Goal: Information Seeking & Learning: Learn about a topic

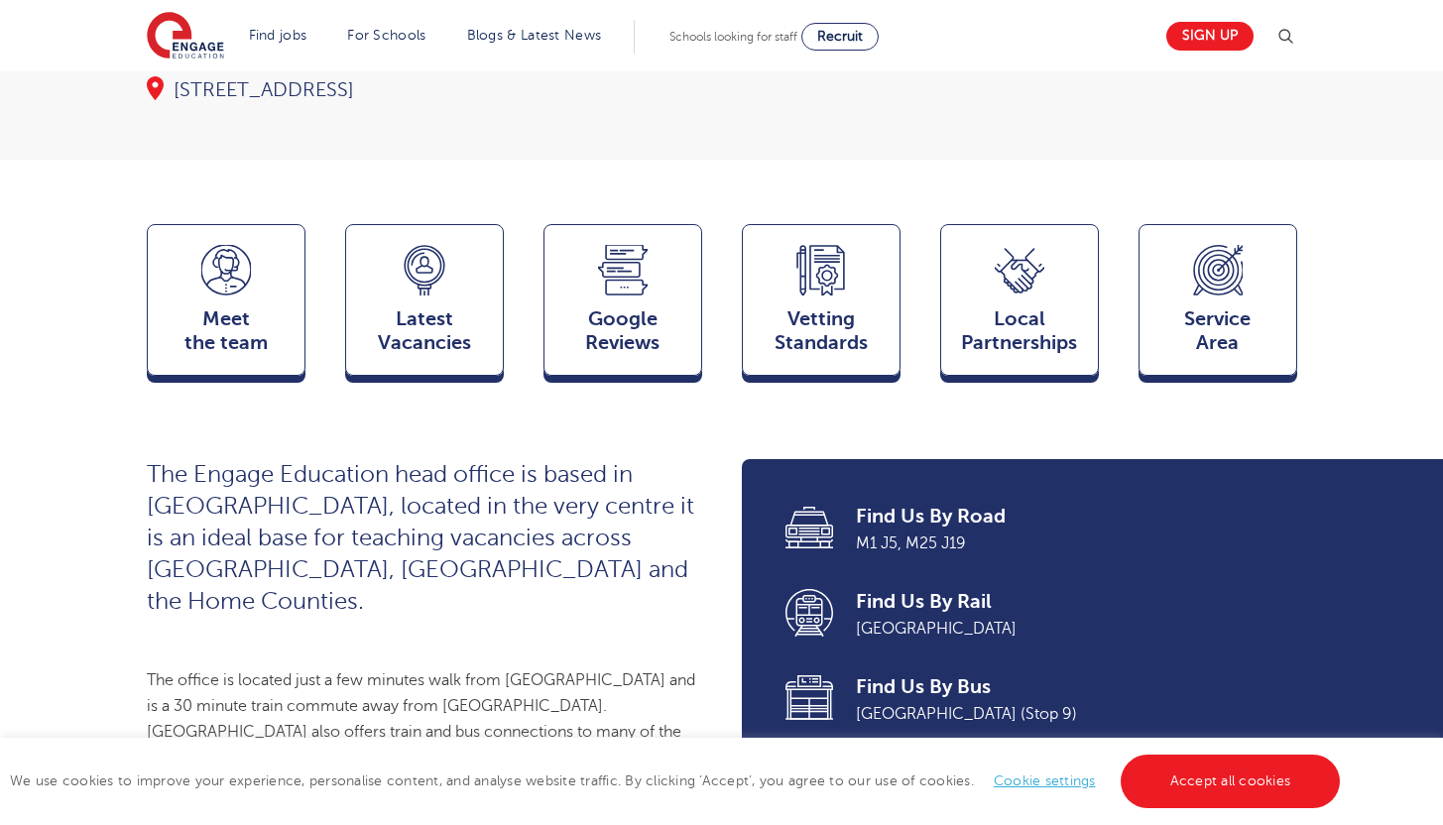
scroll to position [464, 0]
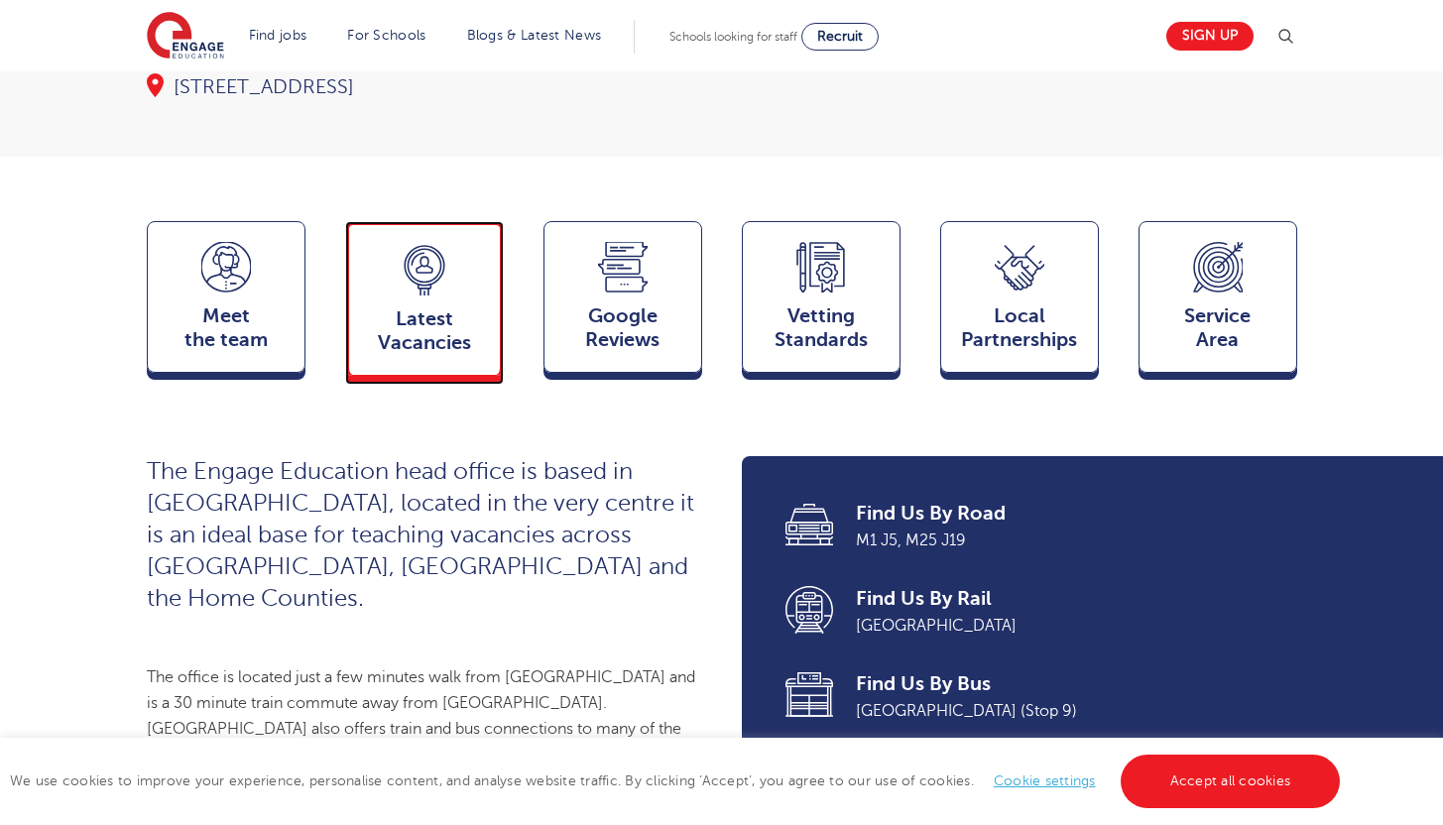
click at [381, 315] on div "Latest Vacancies Jobs" at bounding box center [424, 298] width 159 height 155
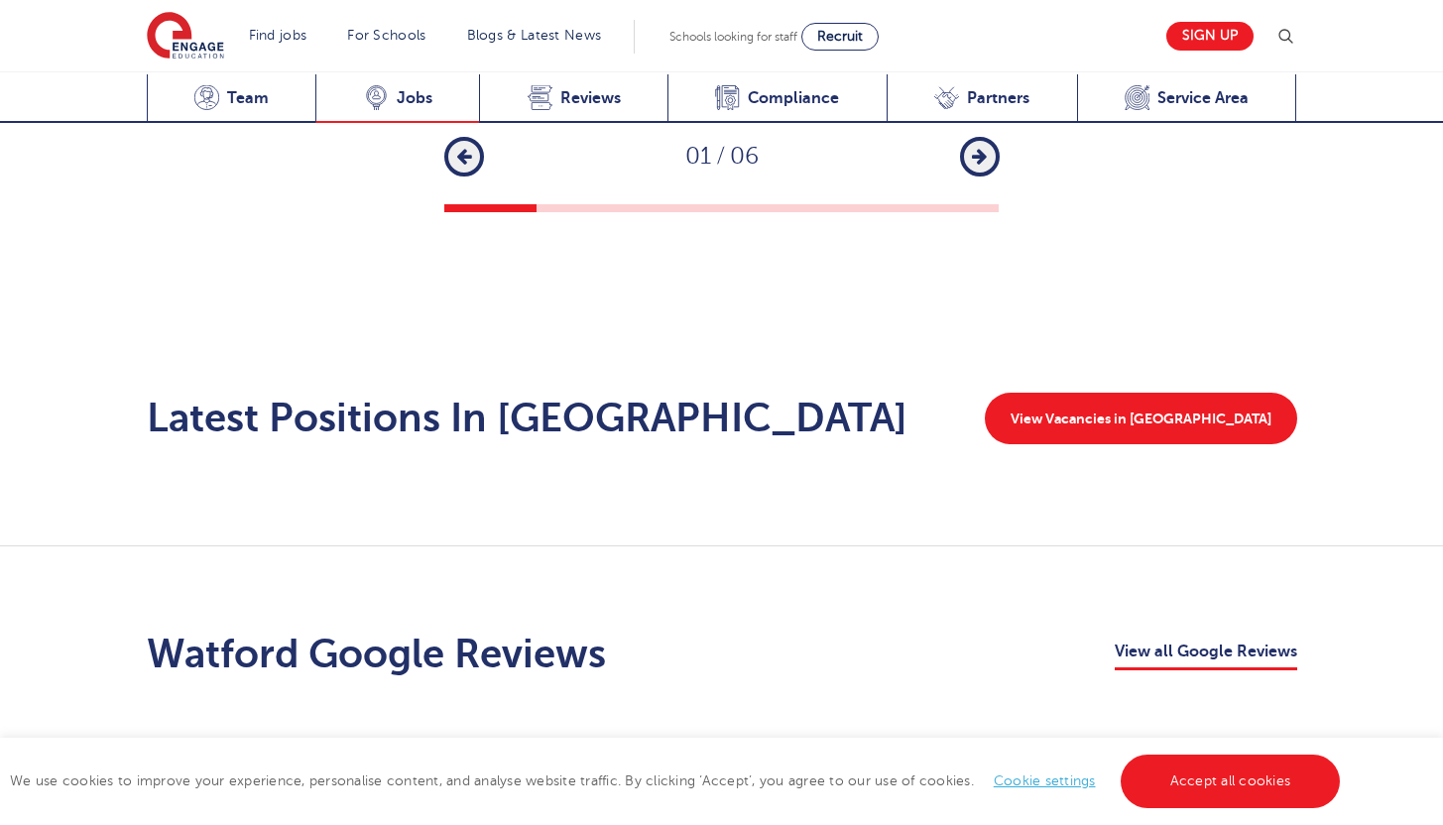
scroll to position [3032, 0]
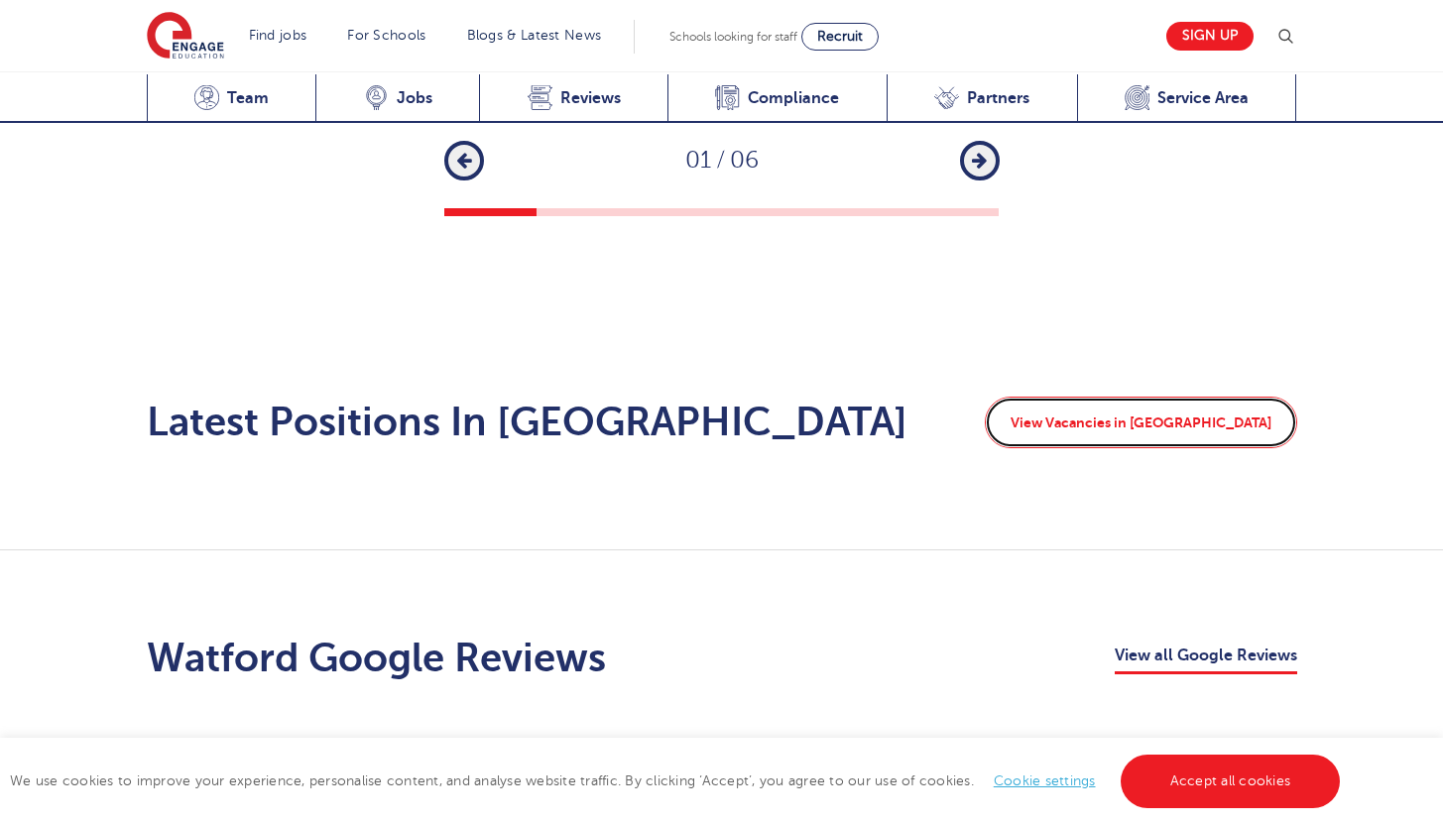
click at [1206, 397] on link "View Vacancies in Watford" at bounding box center [1141, 423] width 312 height 52
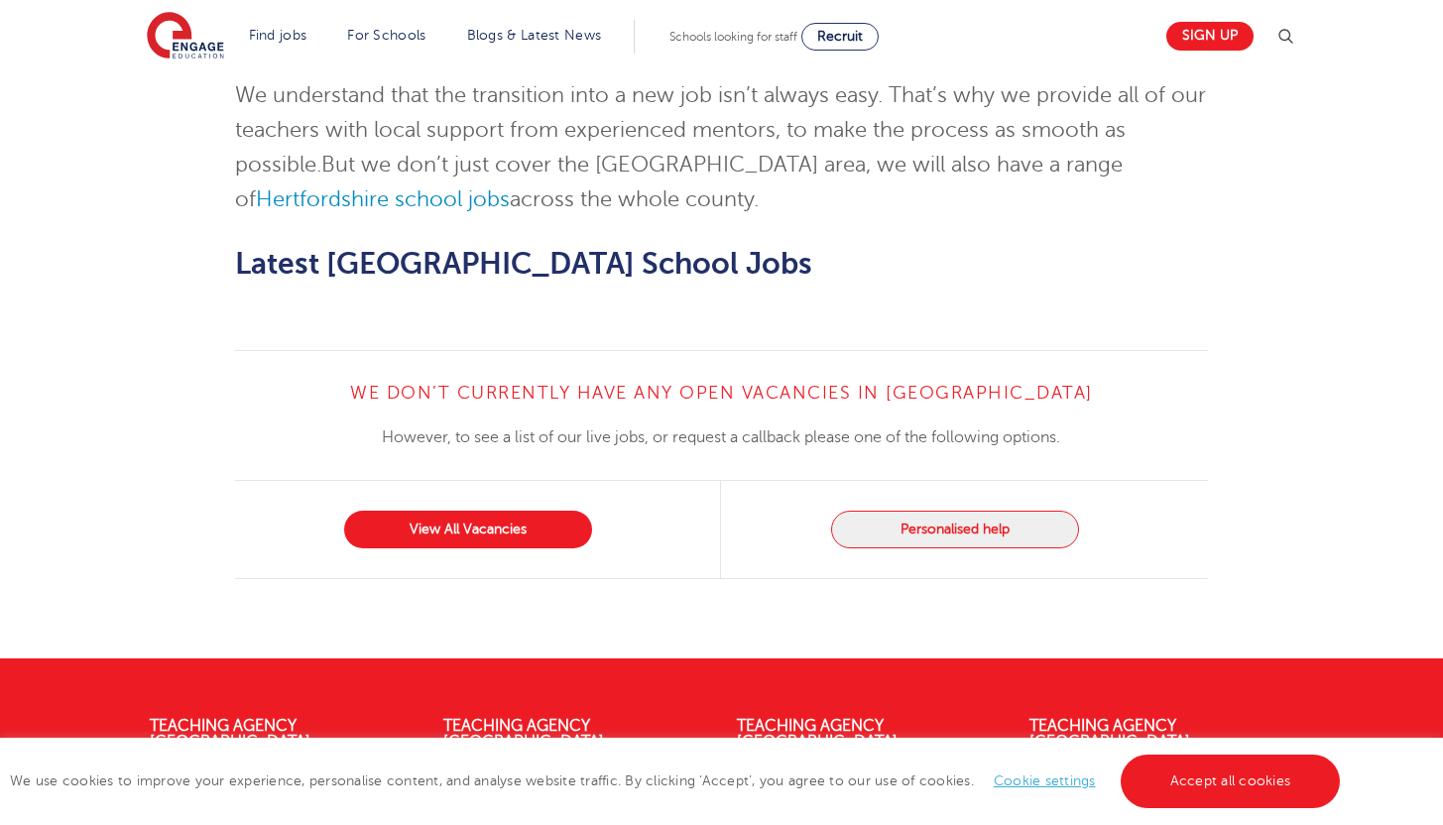
scroll to position [2144, 0]
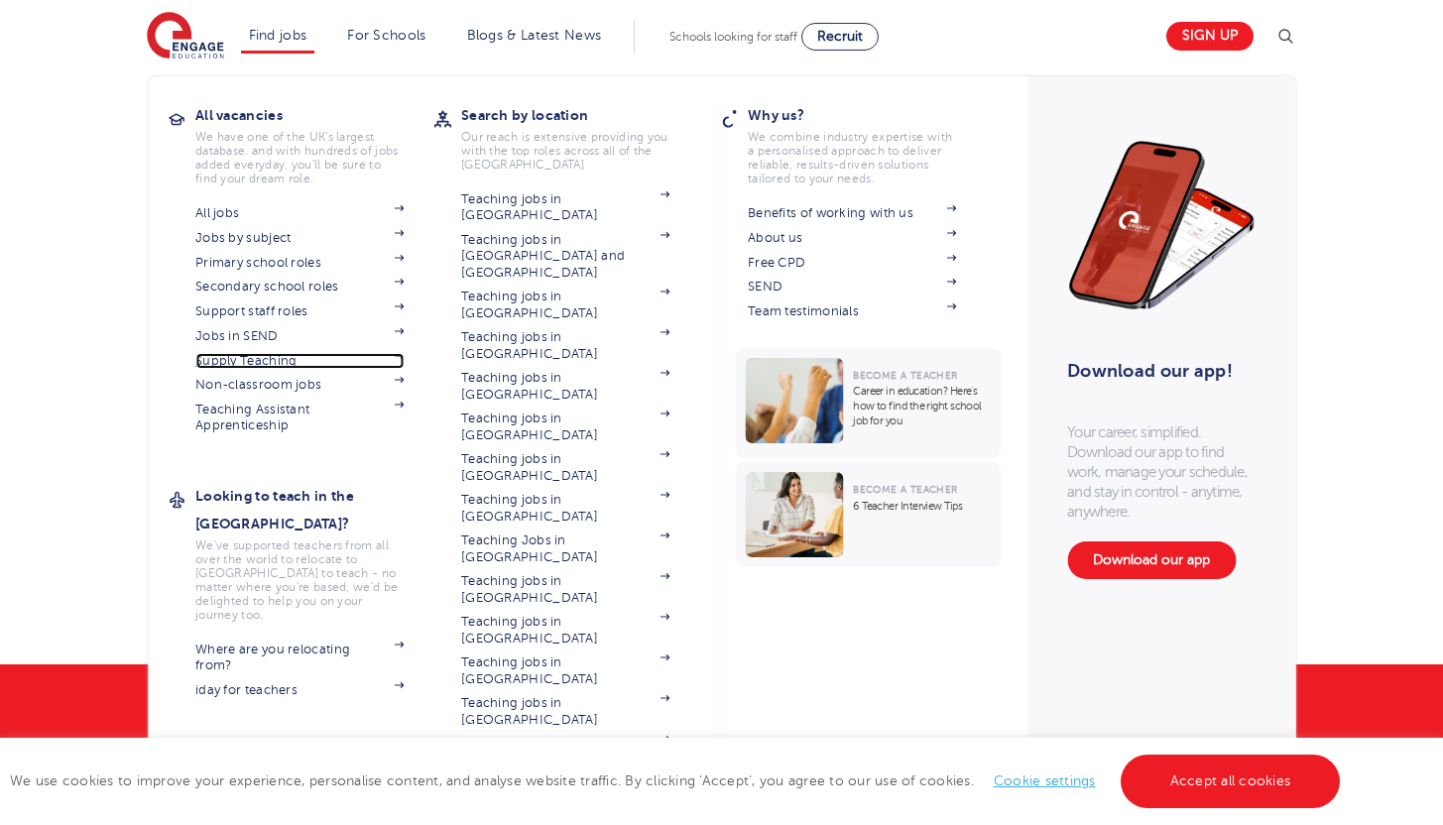
click at [284, 359] on link "Supply Teaching" at bounding box center [299, 361] width 208 height 16
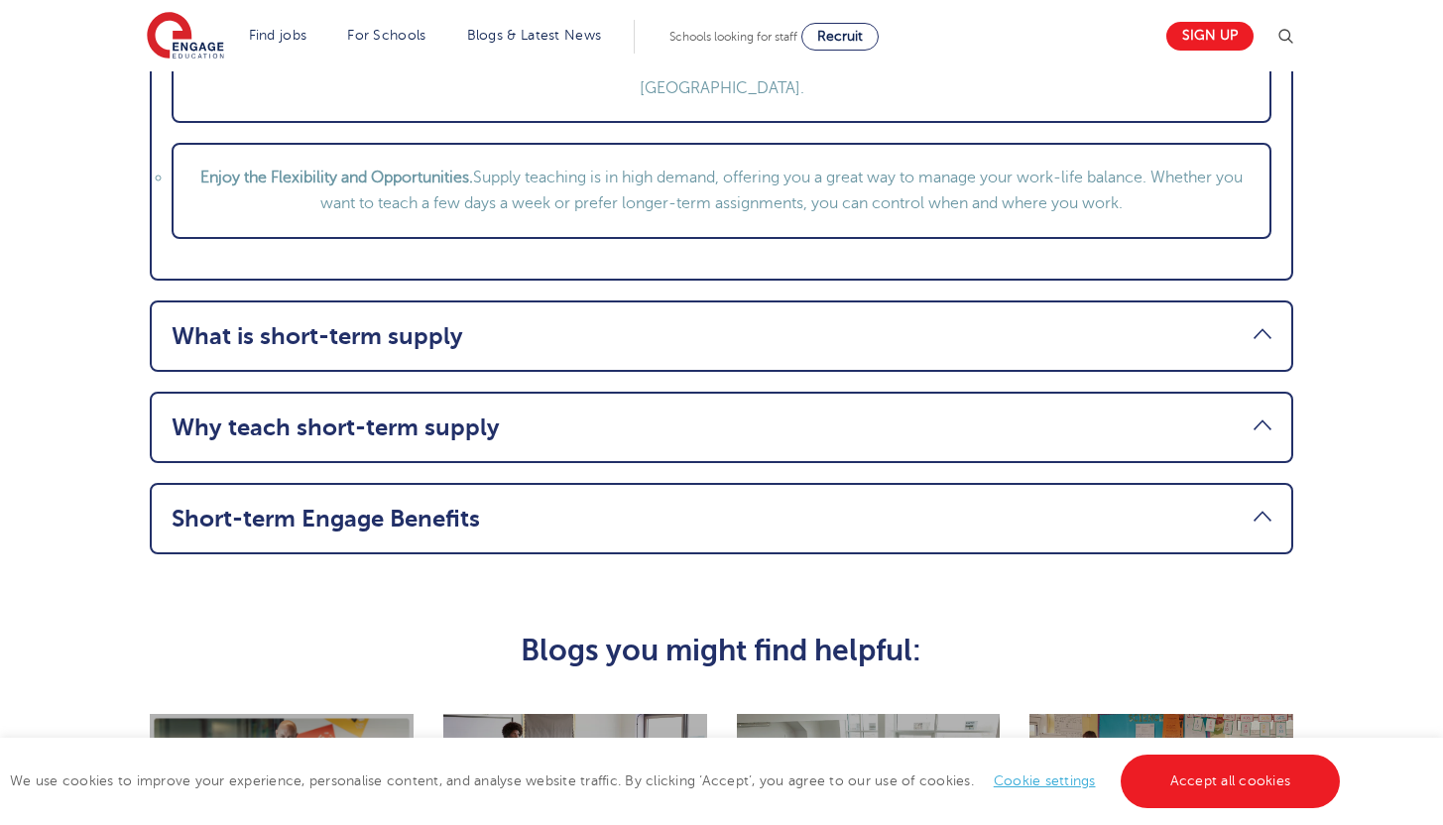
scroll to position [2542, 0]
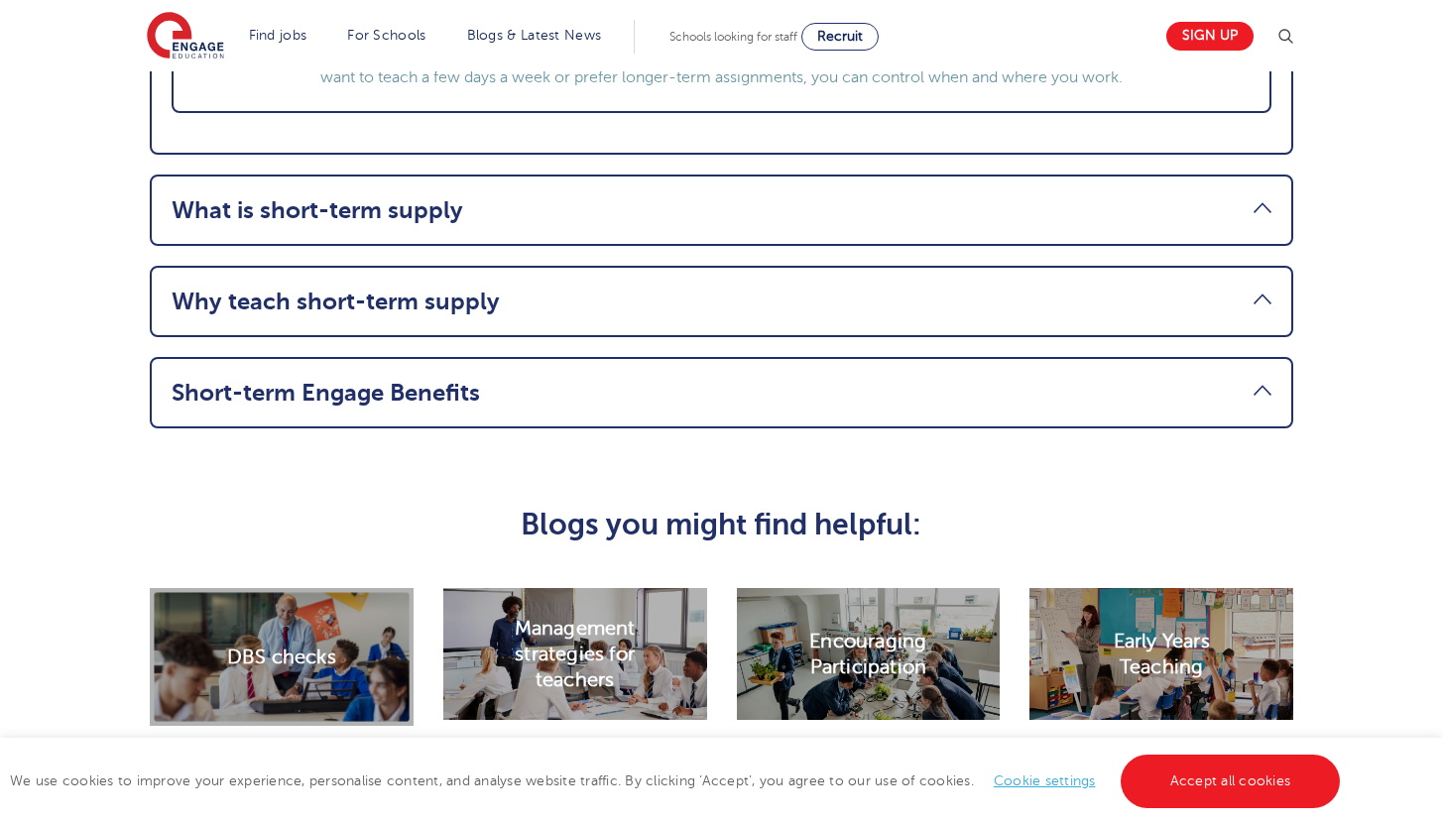
click at [1107, 224] on link "What is short-term supply" at bounding box center [722, 210] width 1100 height 28
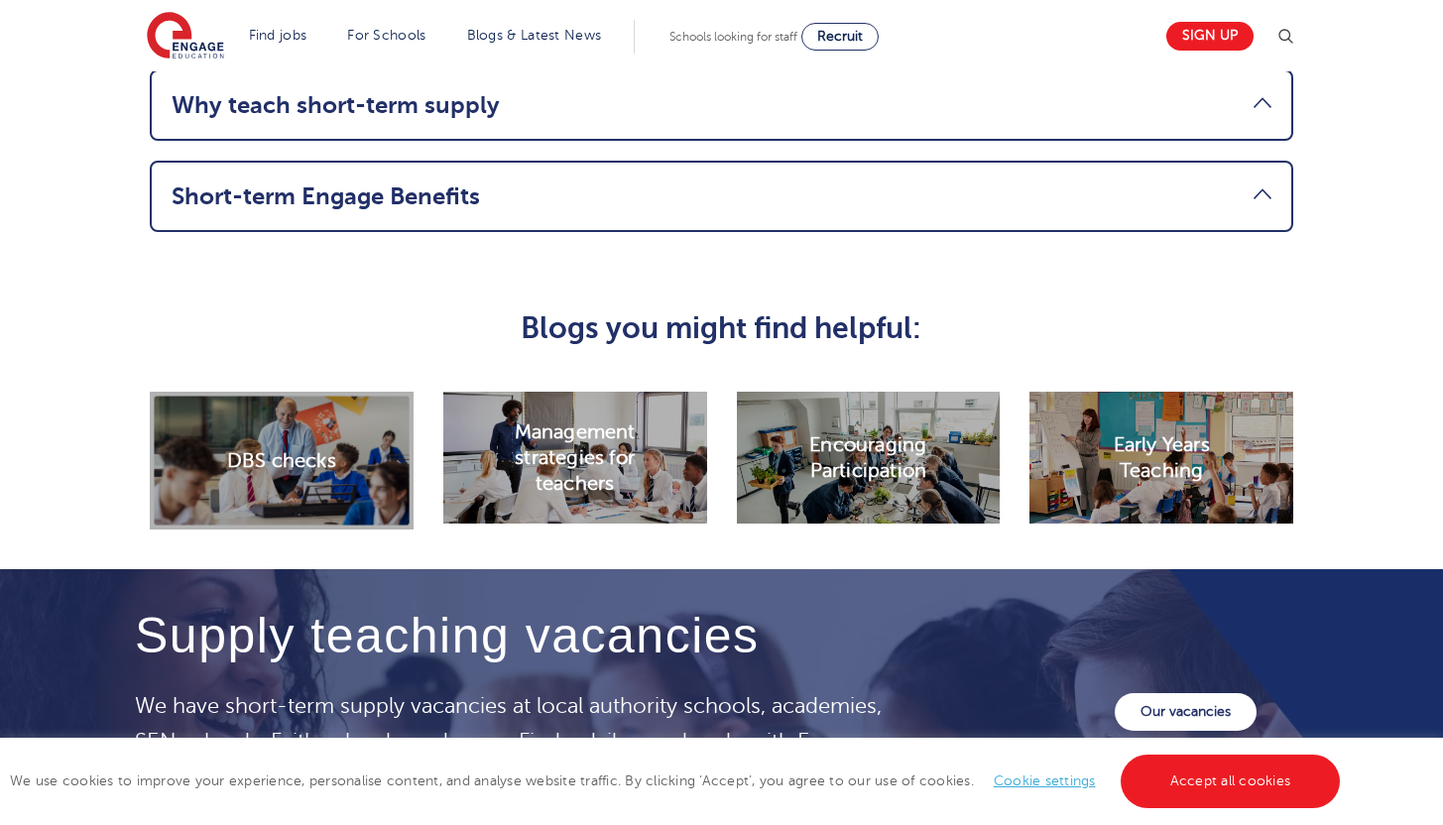
scroll to position [2269, 0]
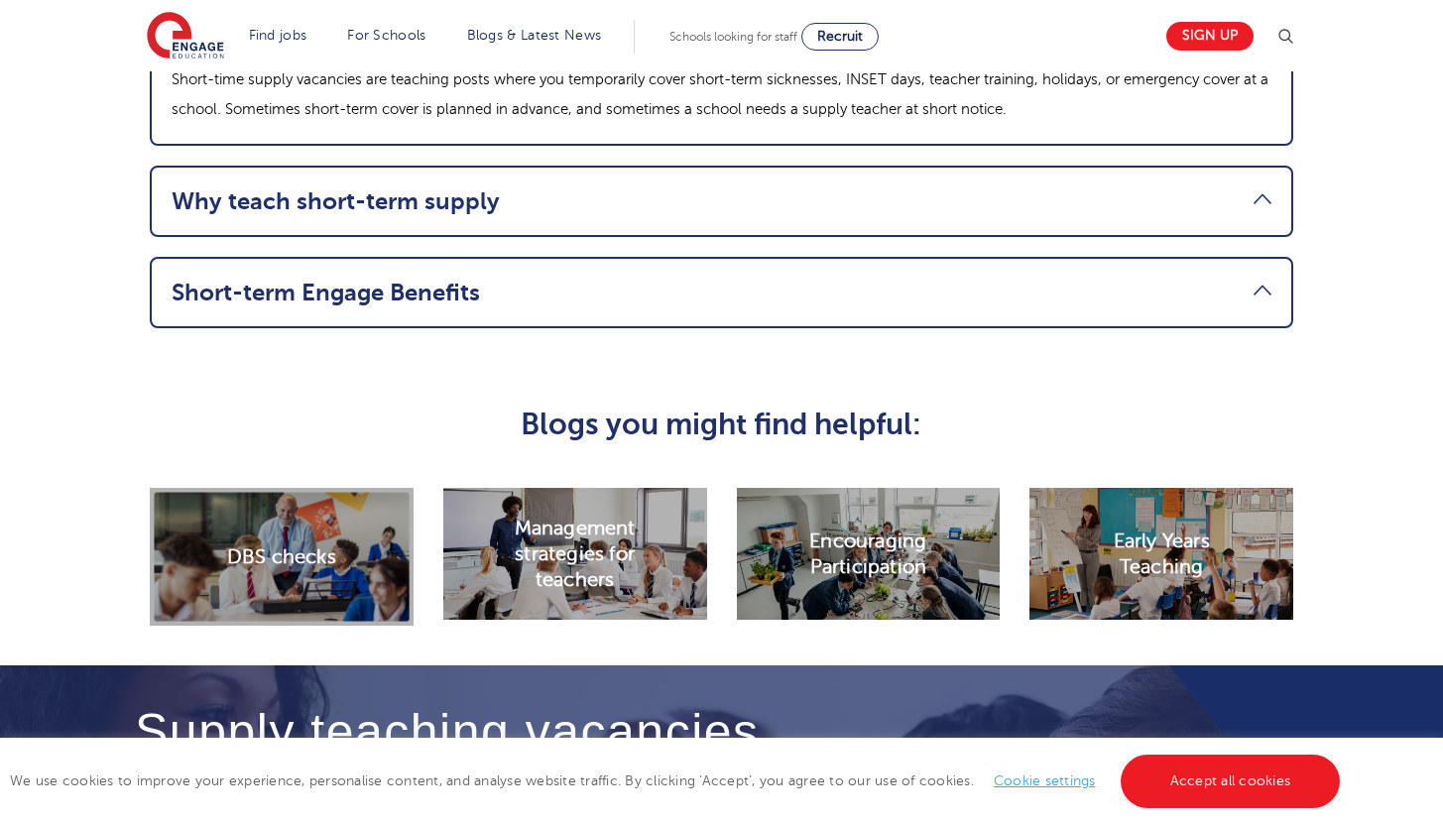
click at [1107, 215] on link "Why teach short-term supply" at bounding box center [722, 201] width 1100 height 28
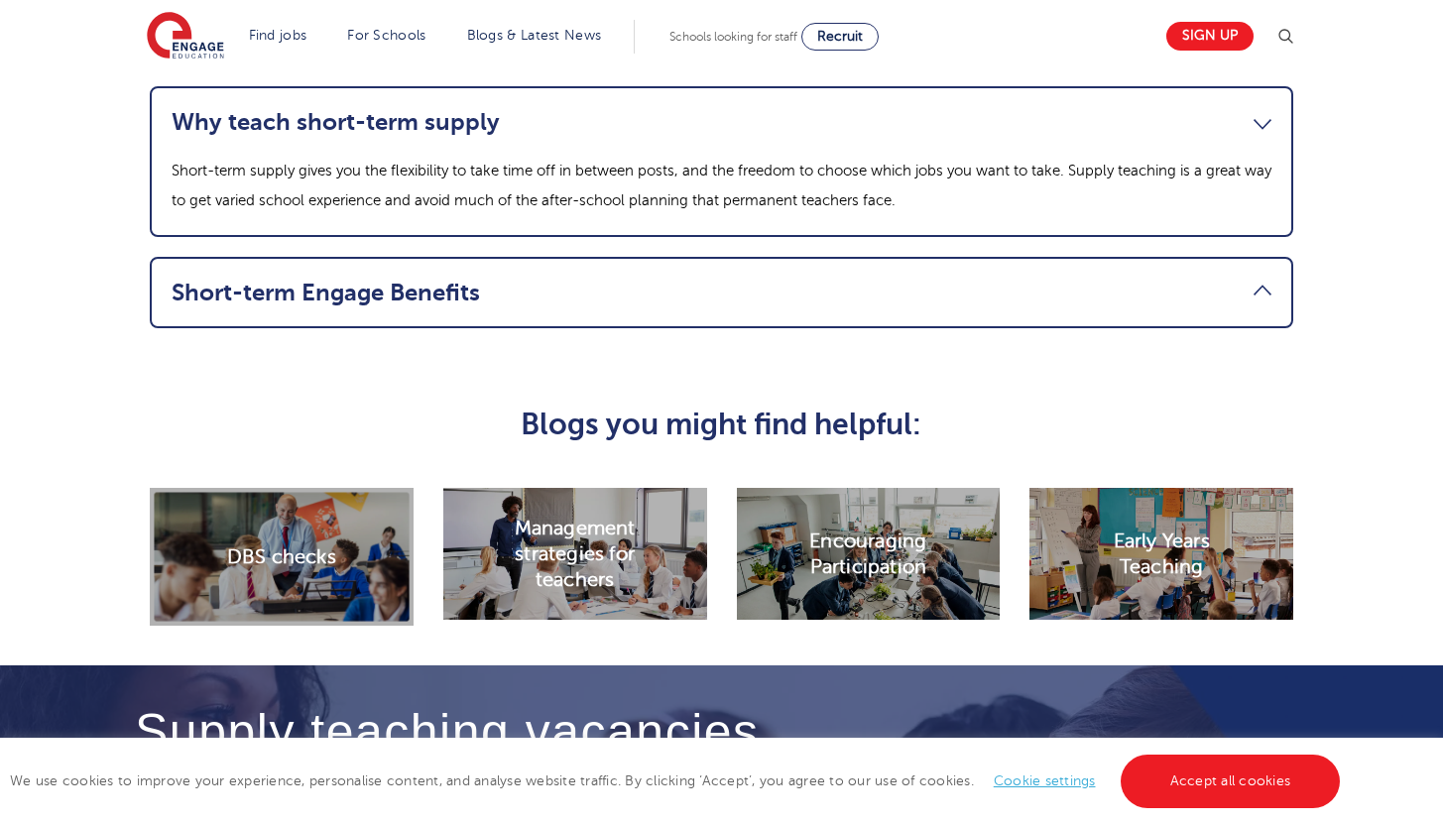
click at [1048, 307] on link "Short-term Engage Benefits" at bounding box center [722, 293] width 1100 height 28
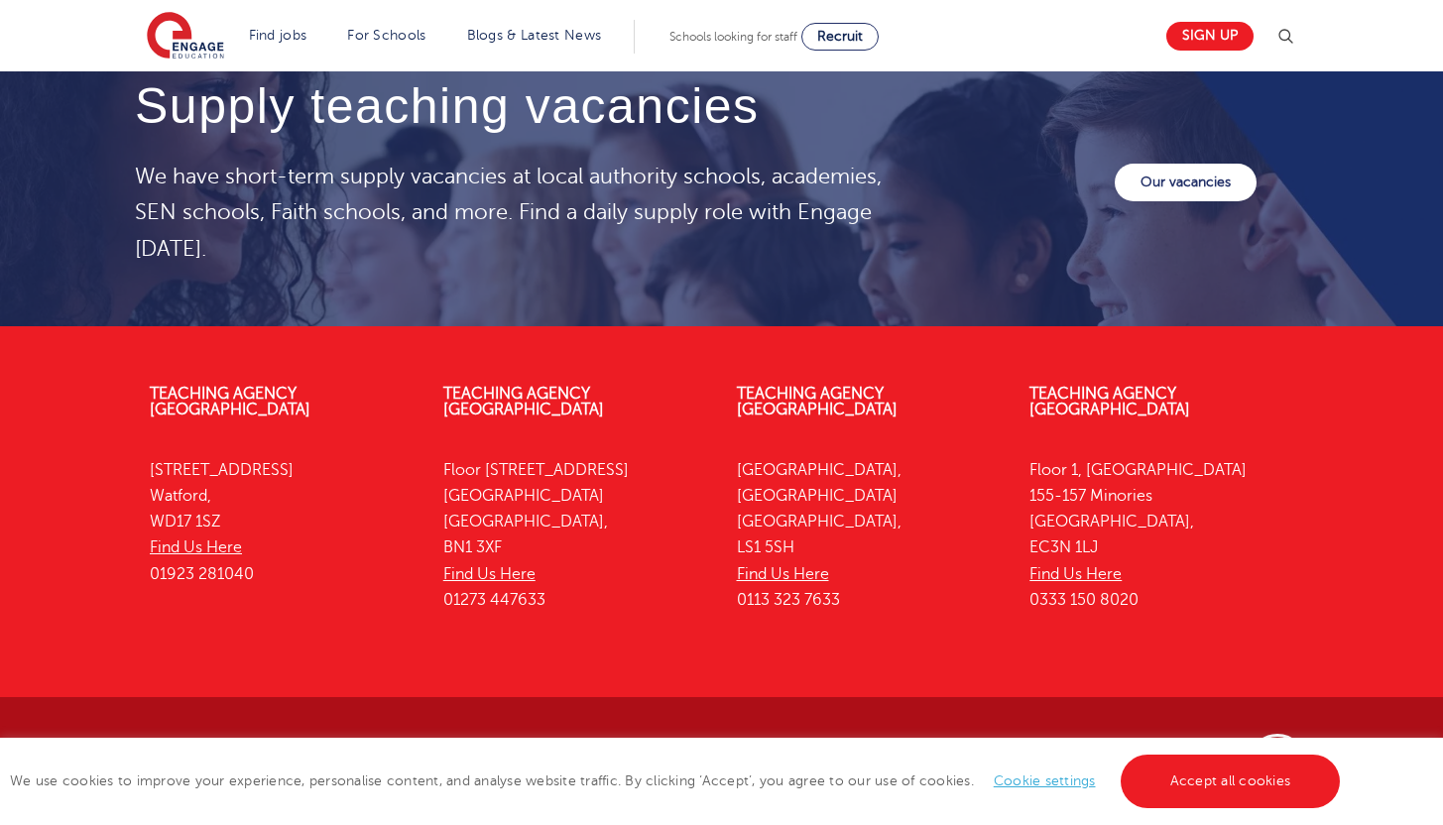
scroll to position [2902, 0]
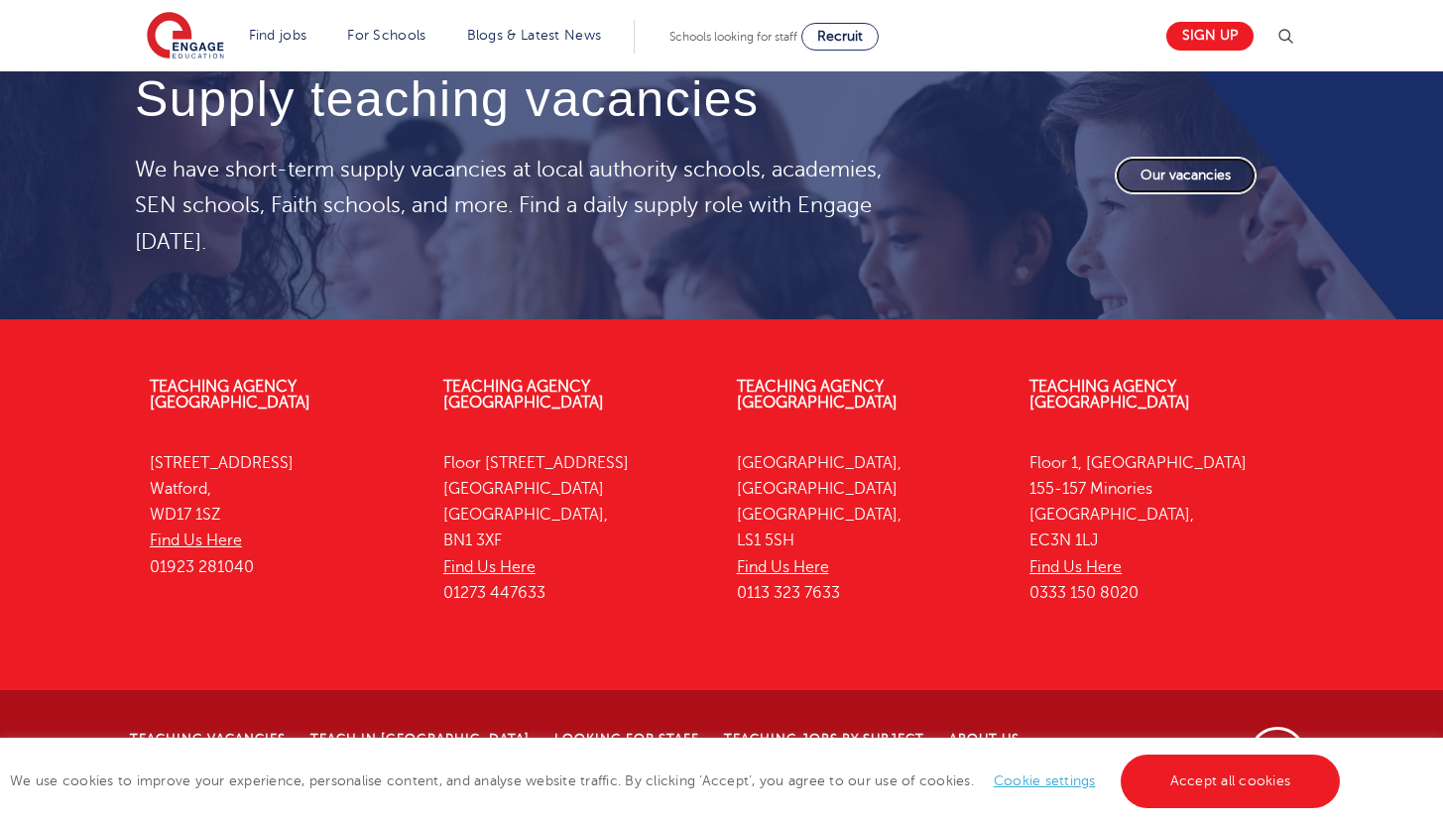
click at [1207, 194] on link "Our vacancies" at bounding box center [1186, 176] width 142 height 38
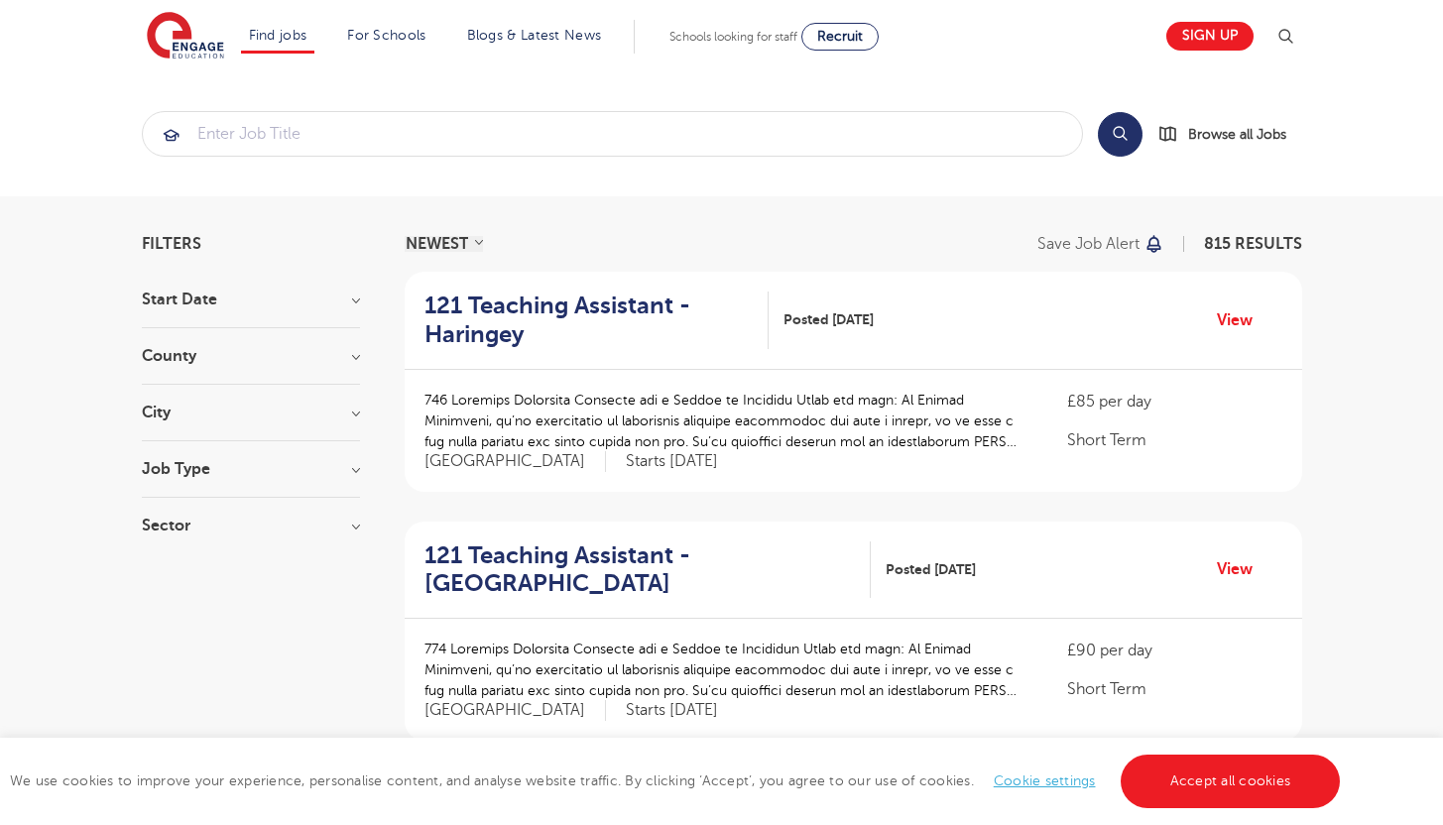
click at [331, 348] on h3 "County" at bounding box center [251, 356] width 218 height 16
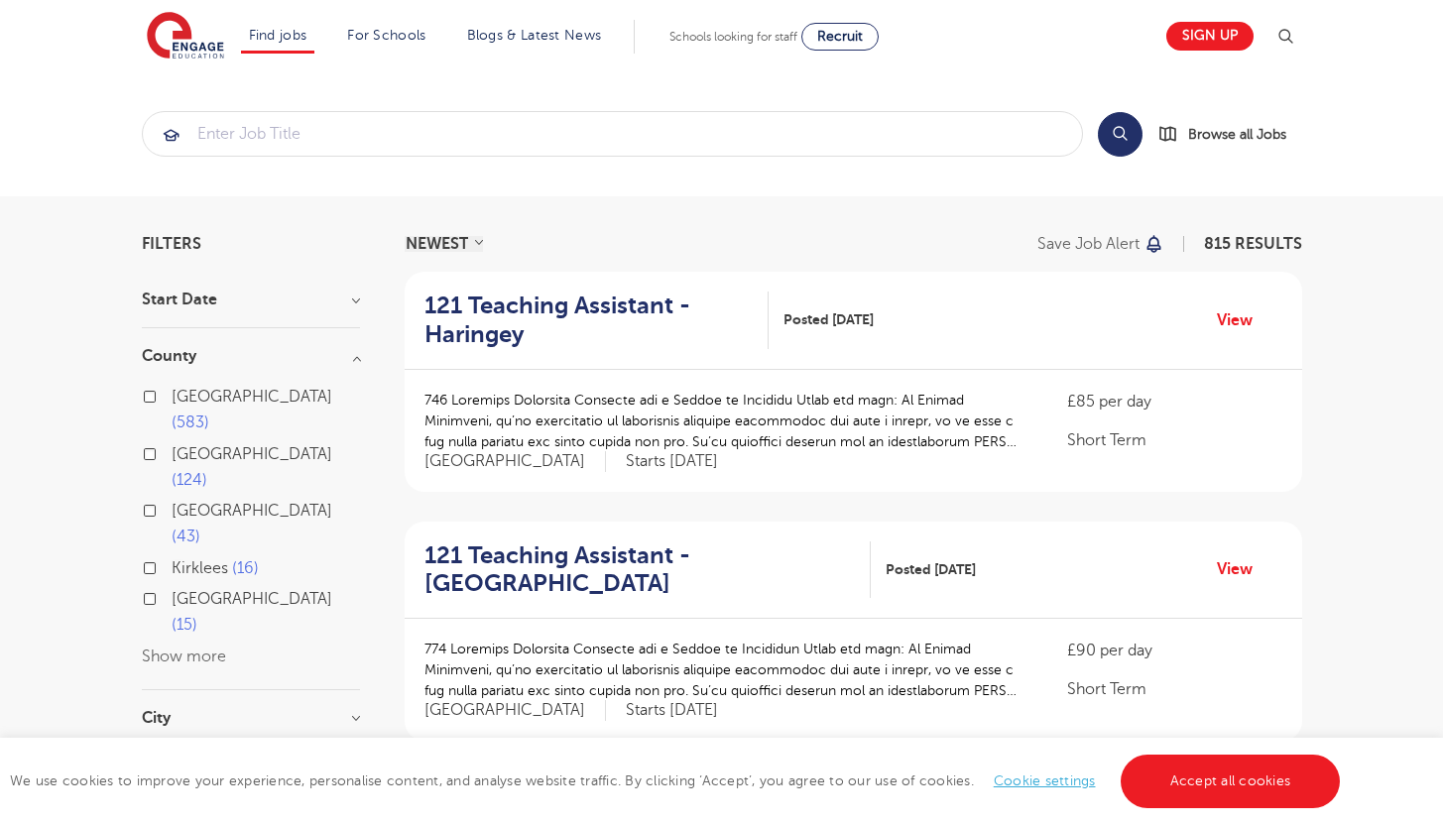
click at [221, 445] on span "[GEOGRAPHIC_DATA]" at bounding box center [252, 454] width 161 height 18
click at [185, 445] on input "[GEOGRAPHIC_DATA] 124" at bounding box center [178, 451] width 13 height 13
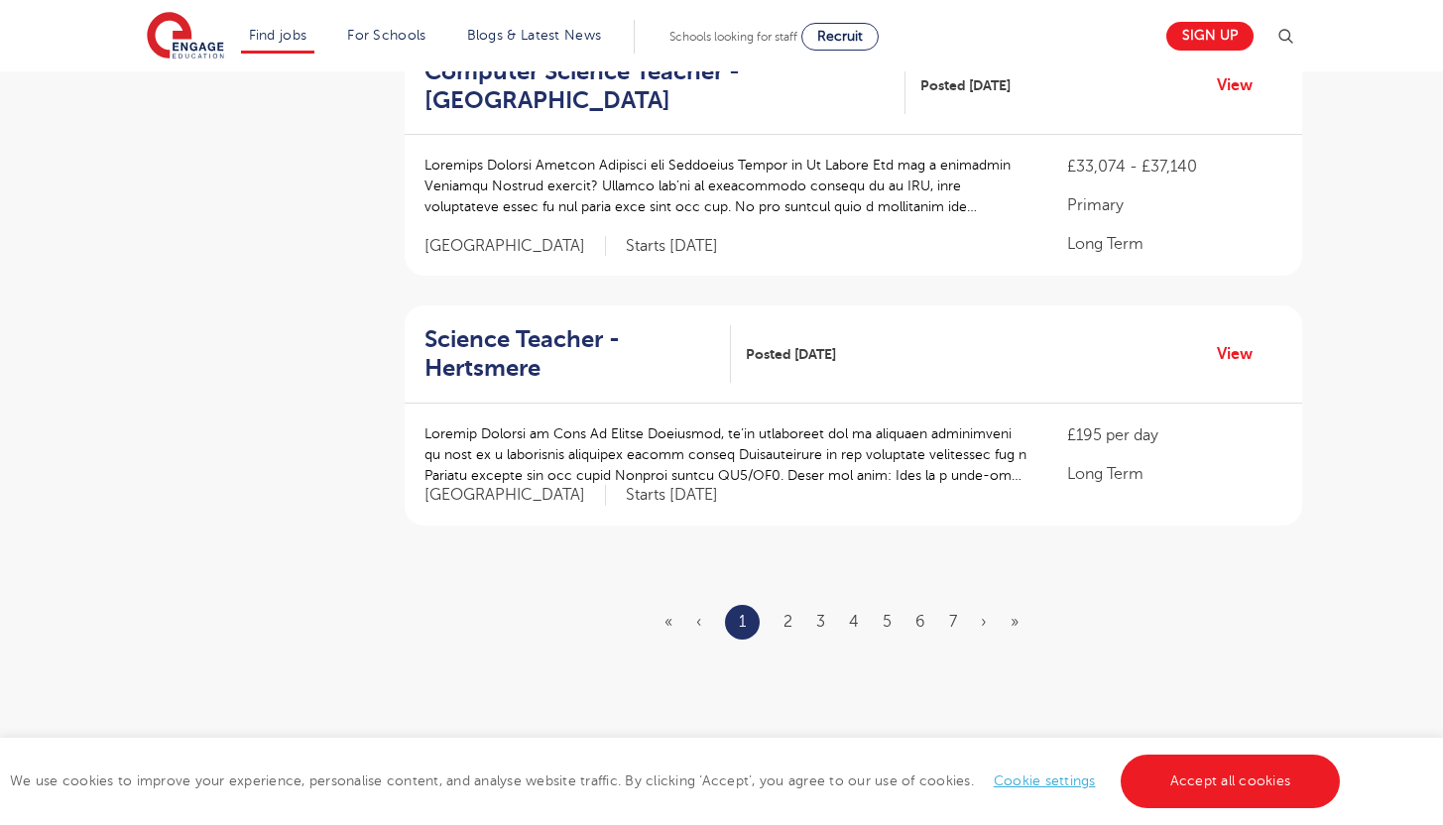
scroll to position [2232, 0]
click at [788, 612] on link "2" at bounding box center [788, 621] width 9 height 18
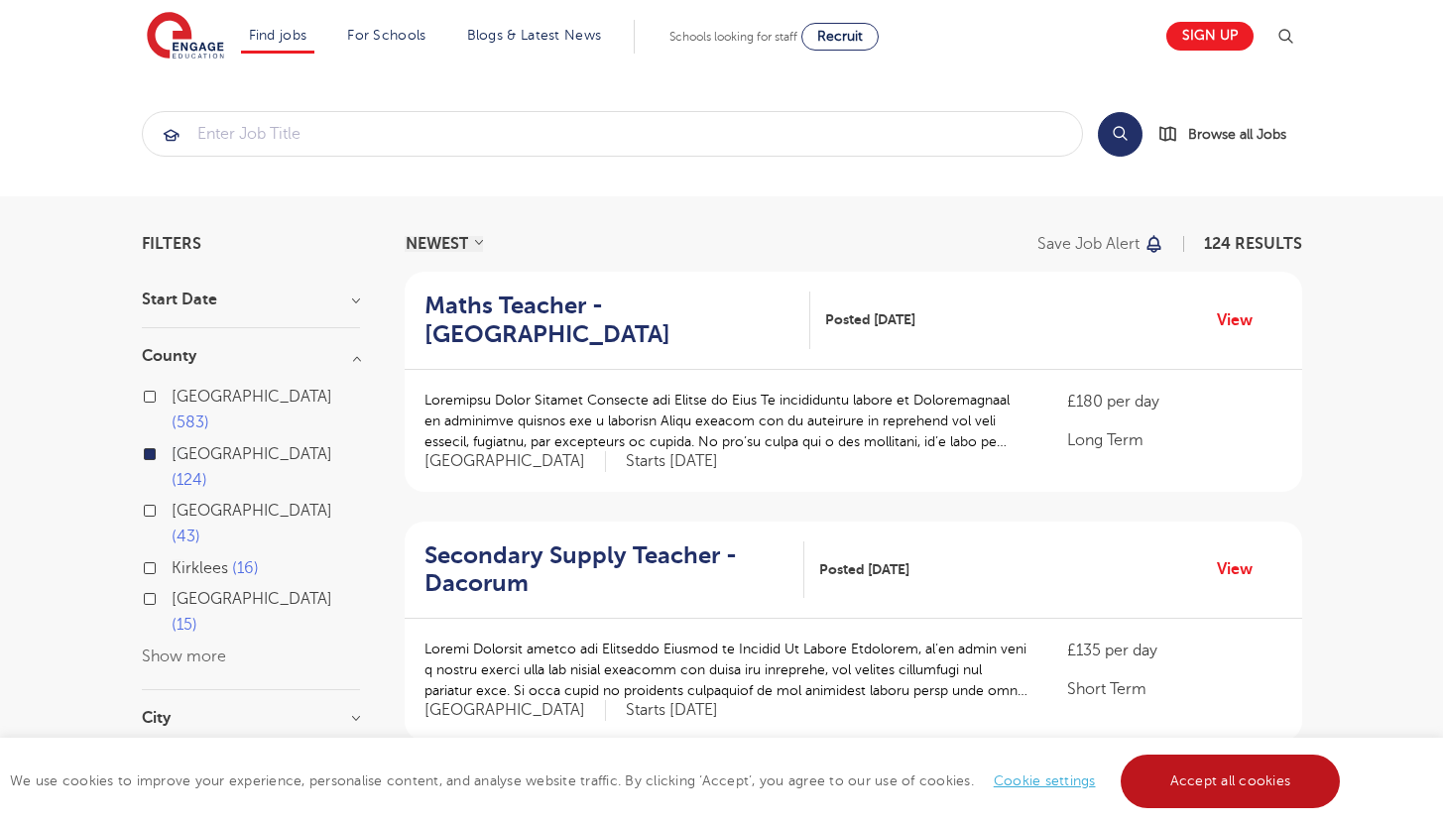
click at [1220, 795] on link "Accept all cookies" at bounding box center [1231, 782] width 220 height 54
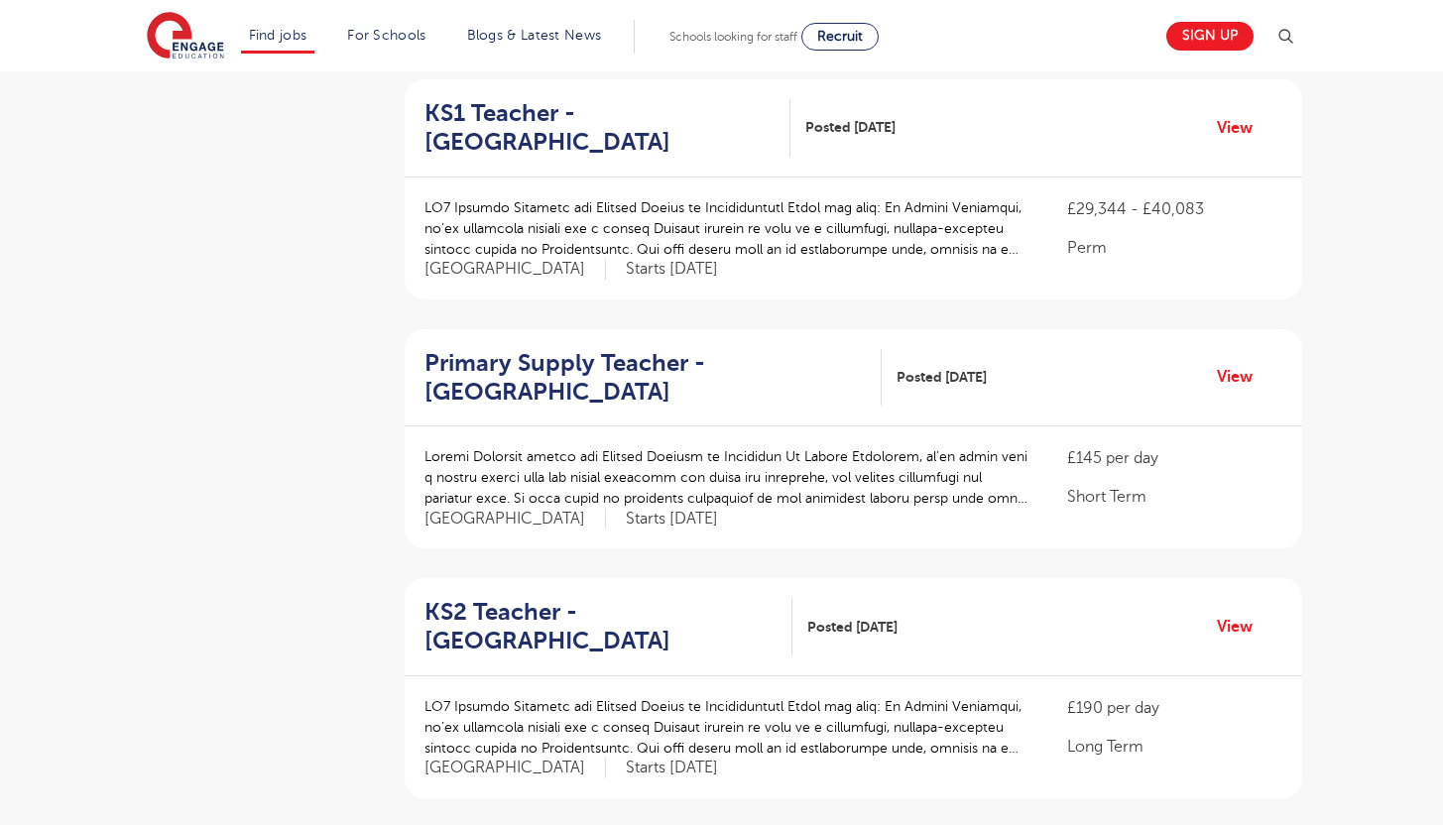
scroll to position [2057, 0]
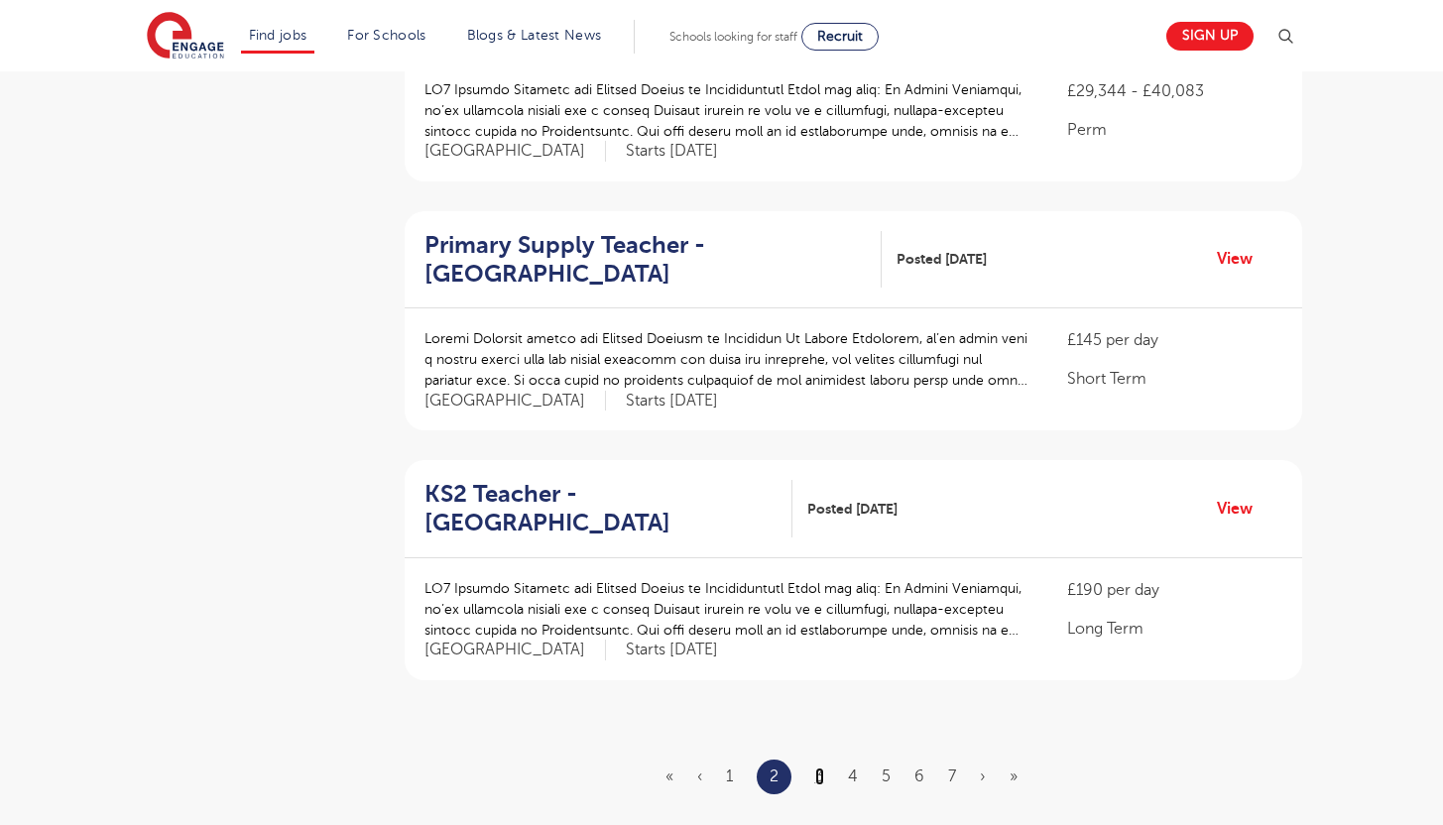
click at [816, 768] on link "3" at bounding box center [819, 777] width 9 height 18
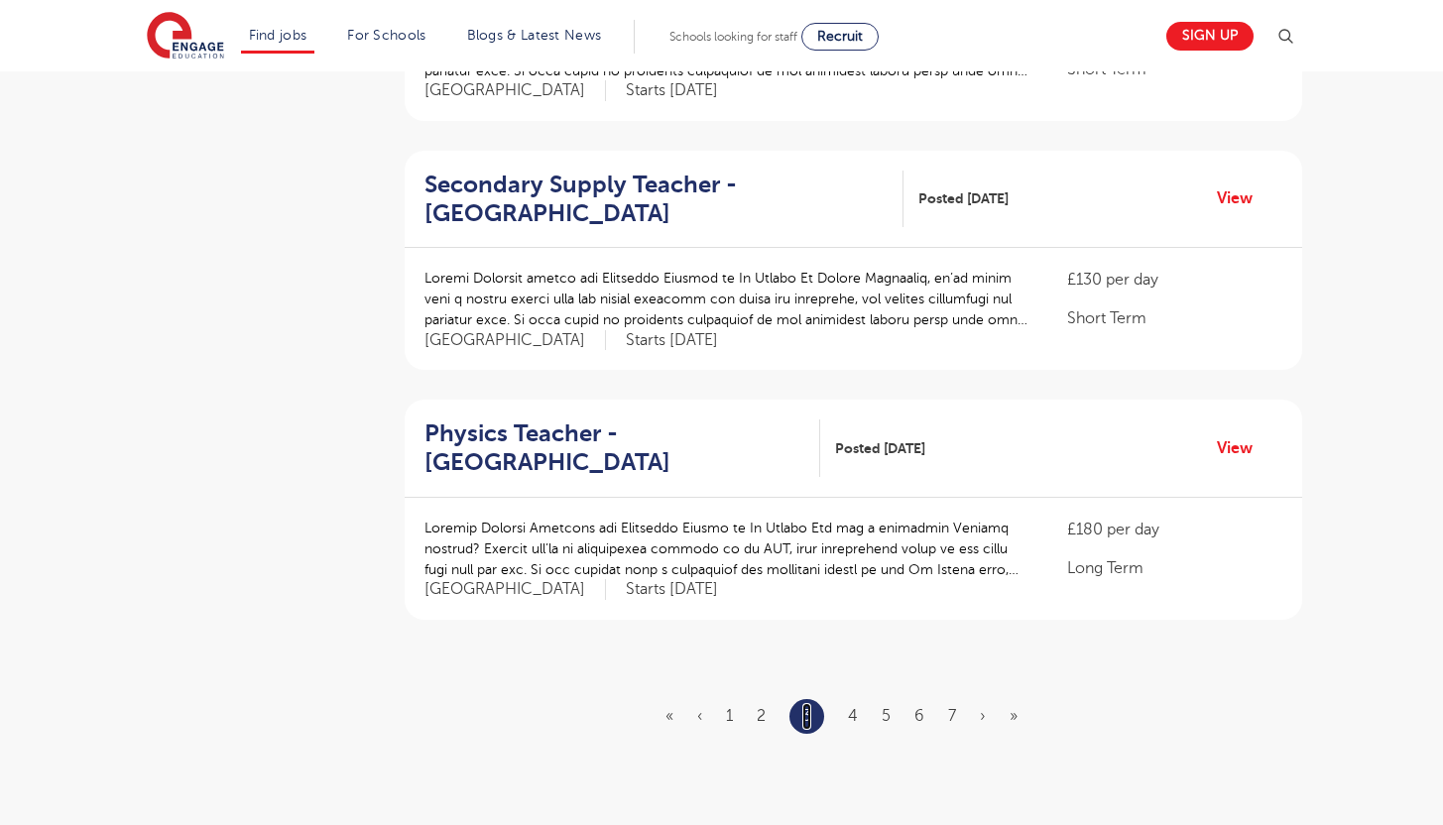
scroll to position [2109, 0]
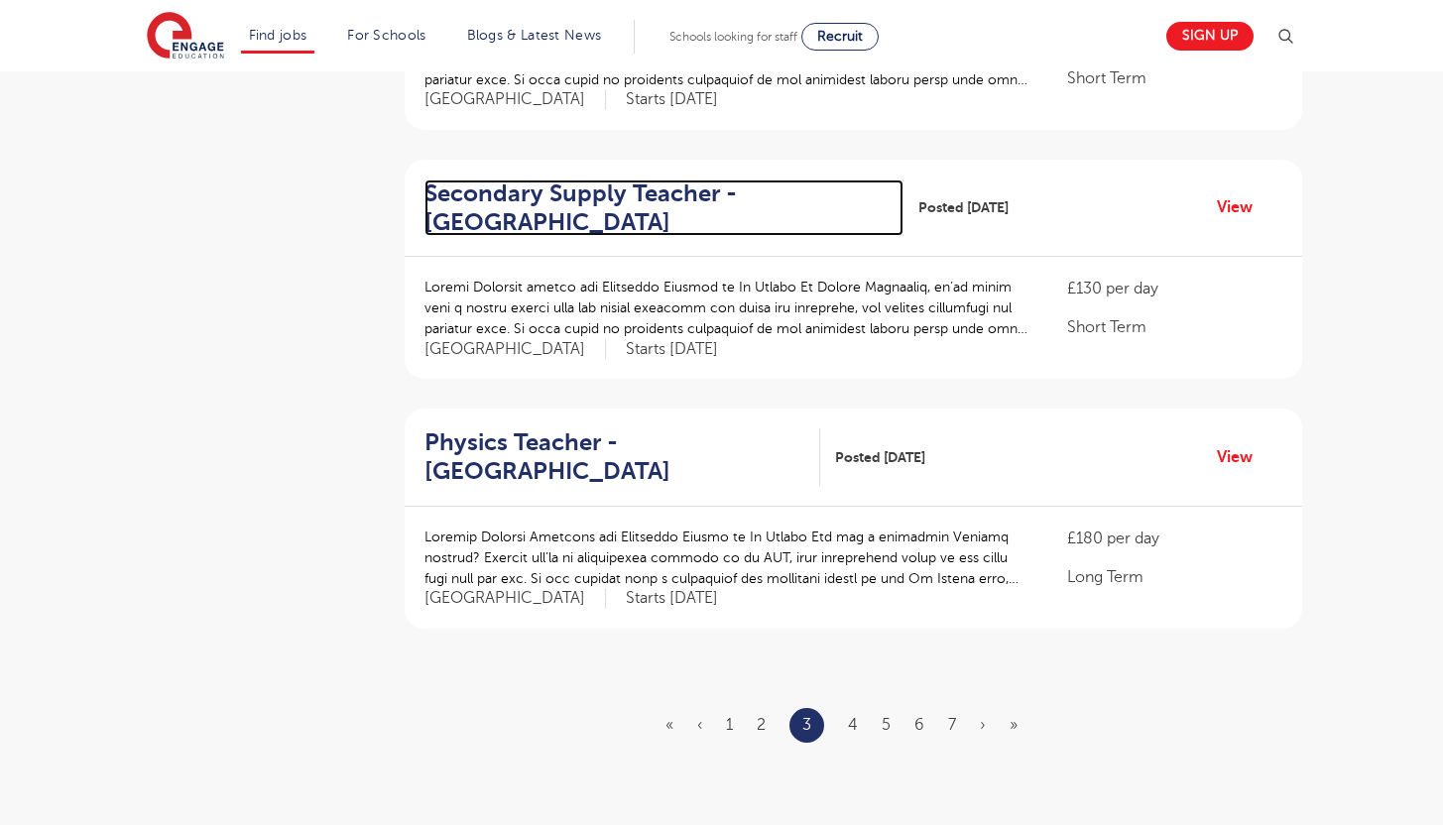
click at [616, 205] on h2 "Secondary Supply Teacher - St Albans" at bounding box center [657, 209] width 464 height 58
click at [850, 728] on link "4" at bounding box center [853, 725] width 10 height 18
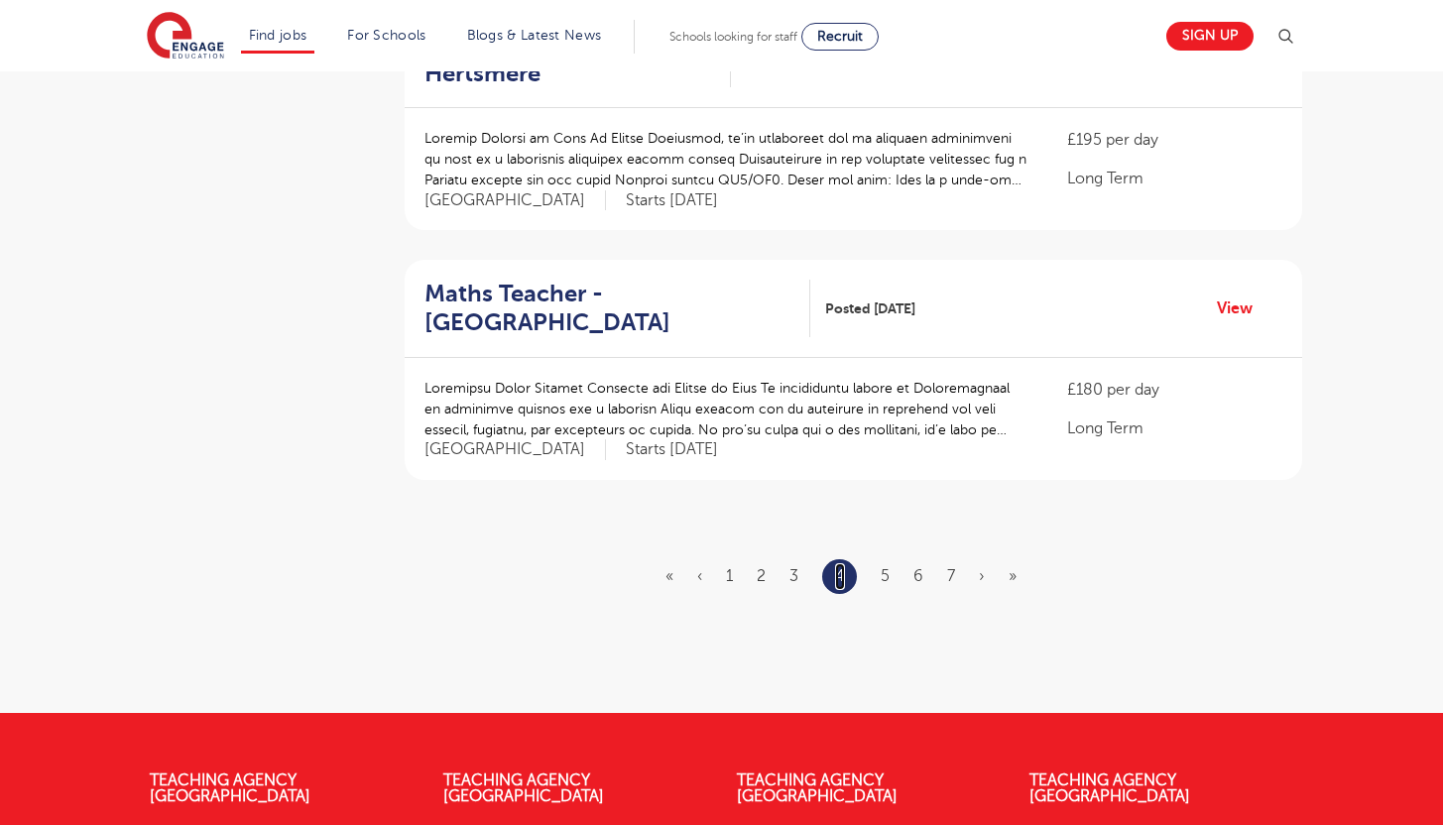
scroll to position [2314, 0]
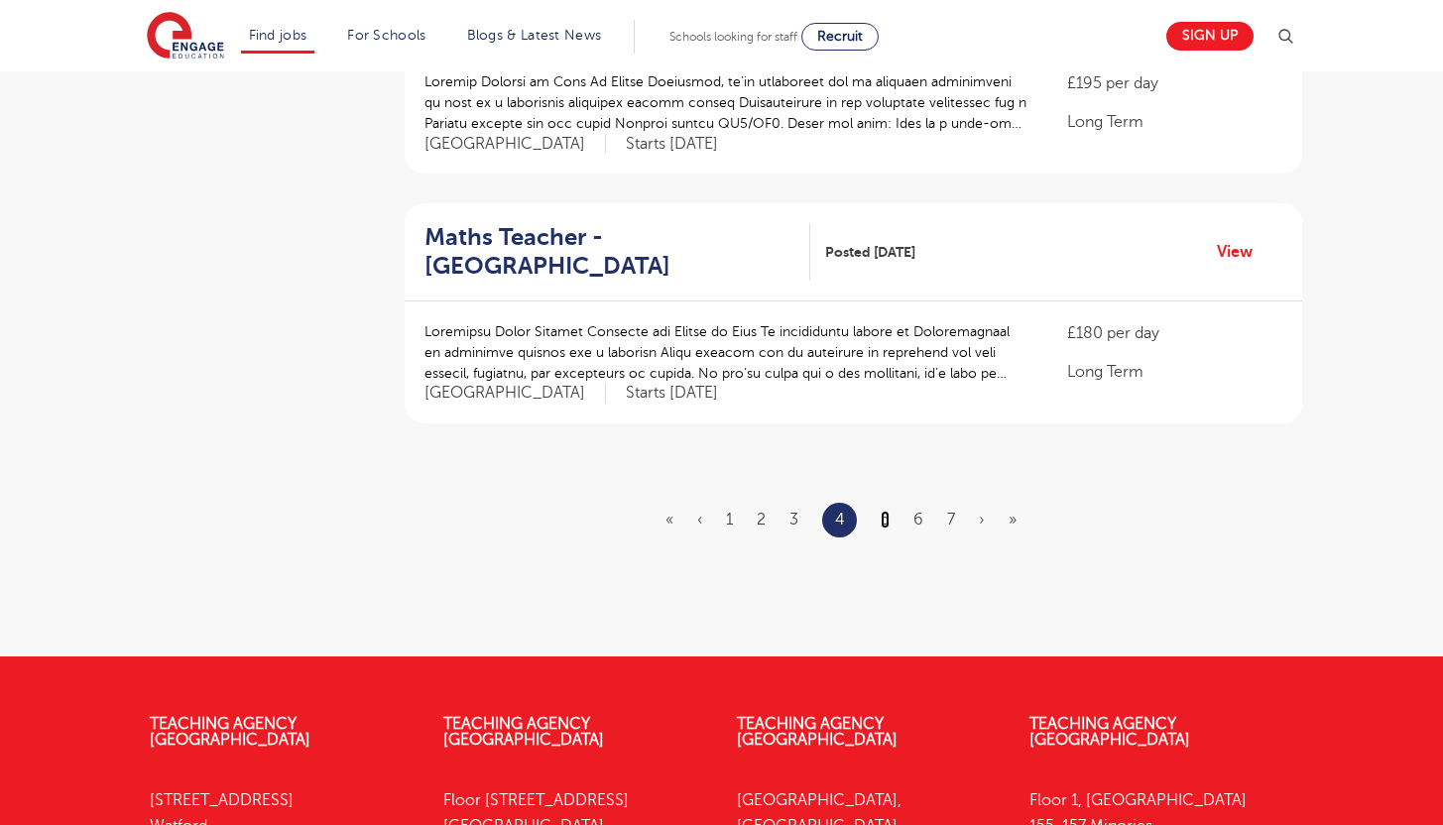
click at [886, 511] on link "5" at bounding box center [885, 520] width 9 height 18
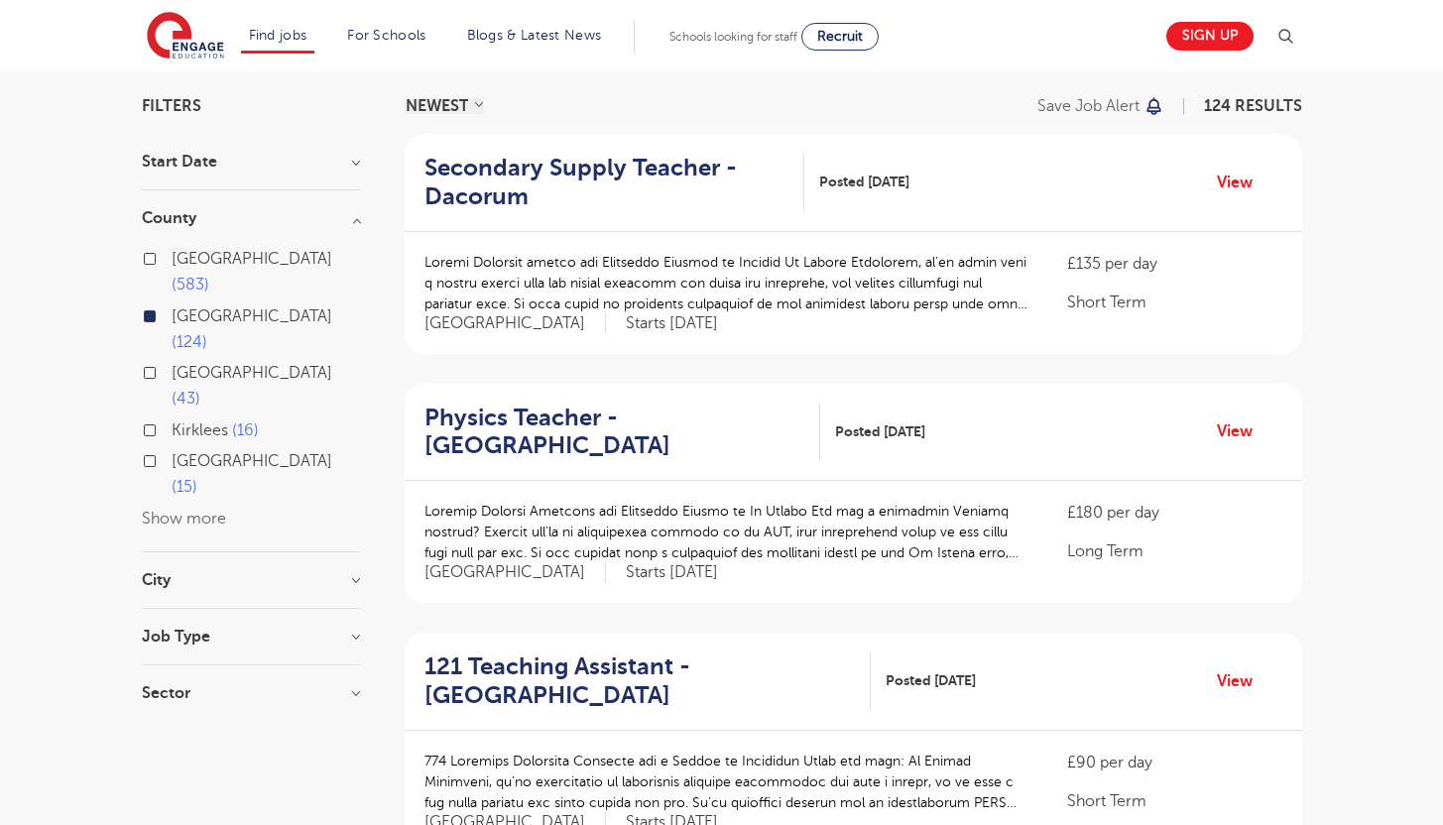
scroll to position [152, 0]
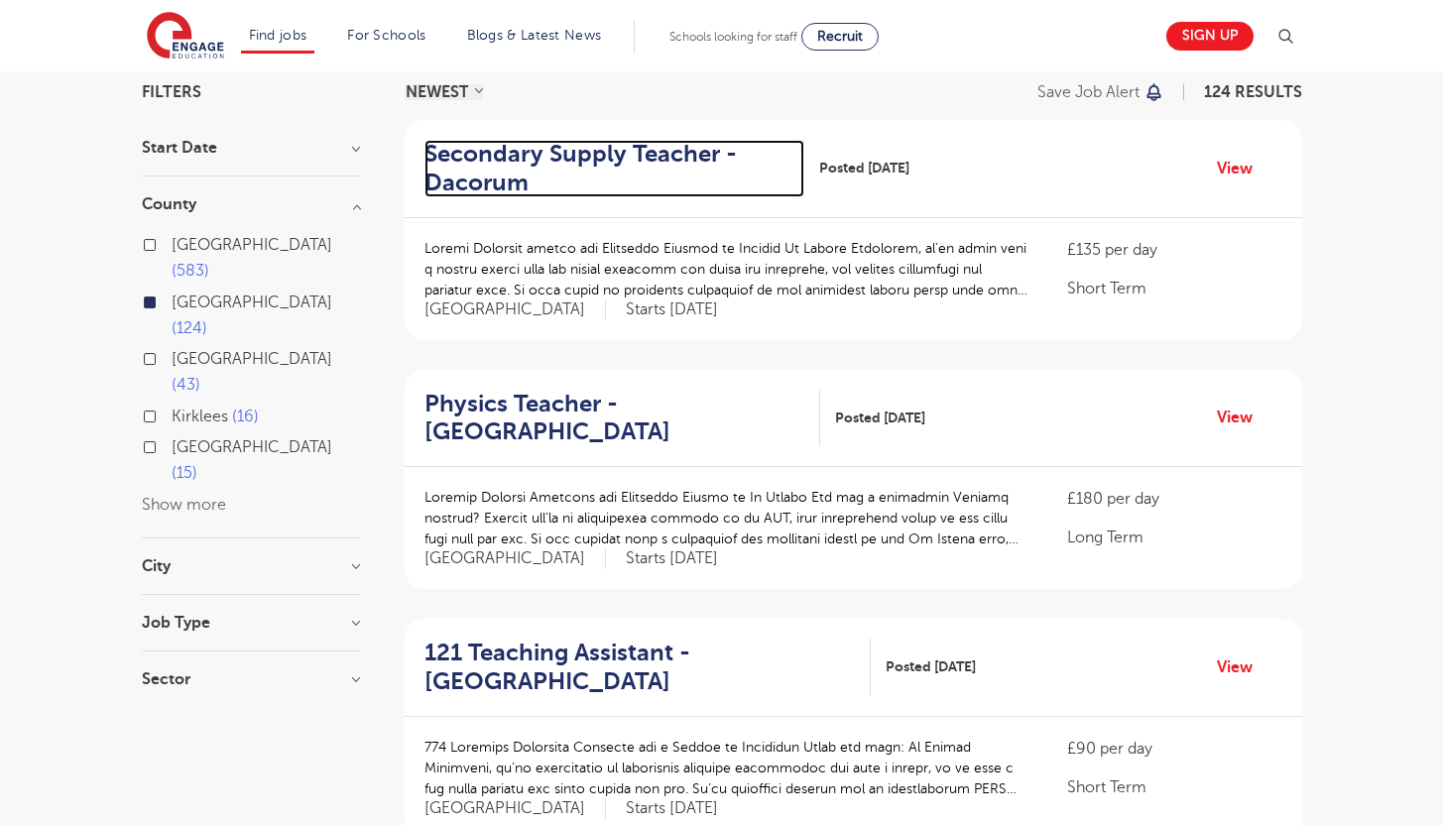
click at [583, 168] on h2 "Secondary Supply Teacher - Dacorum" at bounding box center [607, 169] width 365 height 58
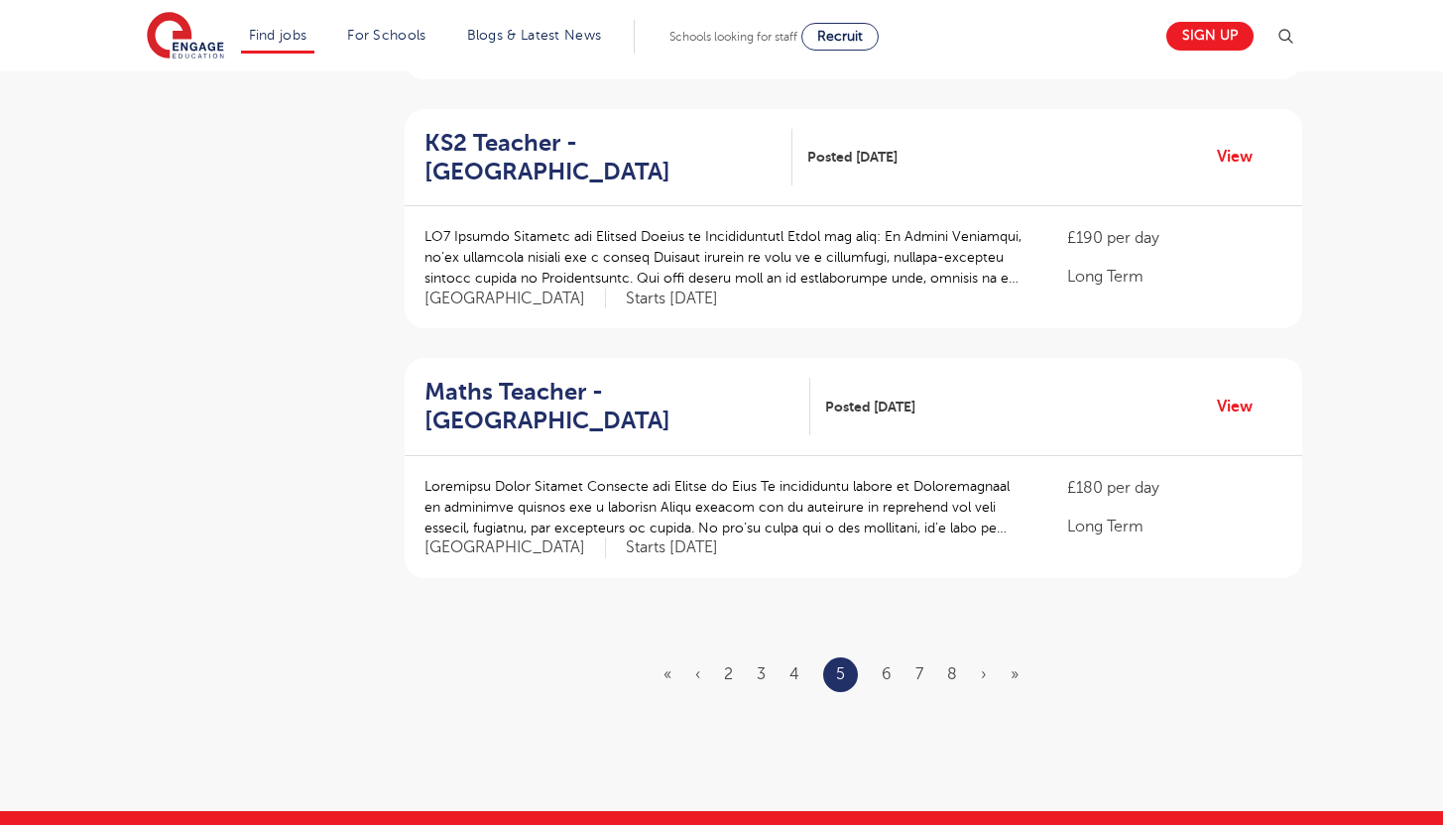
scroll to position [2176, 0]
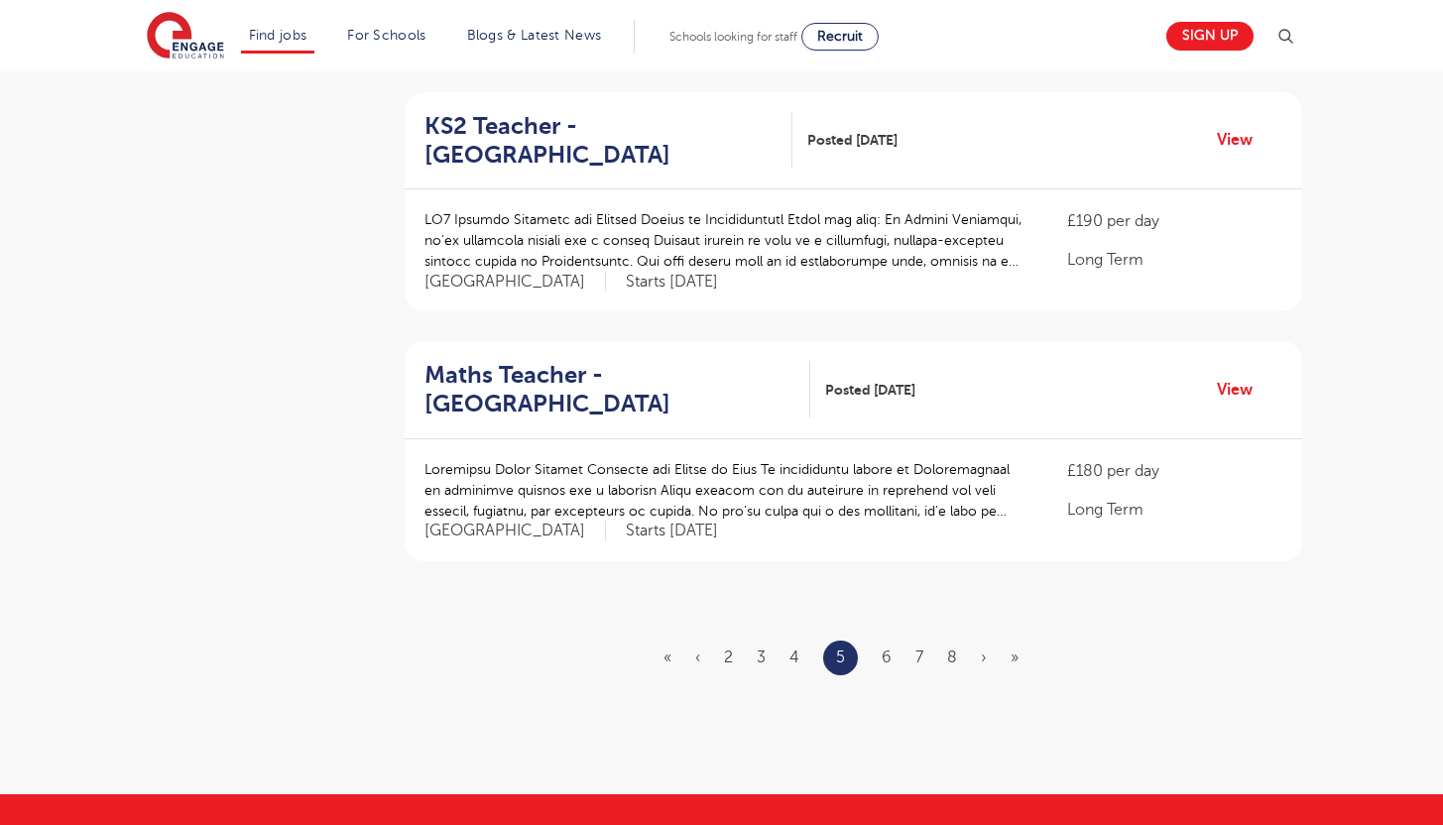
click at [881, 641] on ul "« ‹ 2 3 4 5 6 7 8 › »" at bounding box center [853, 658] width 379 height 35
click at [891, 649] on link "6" at bounding box center [887, 658] width 10 height 18
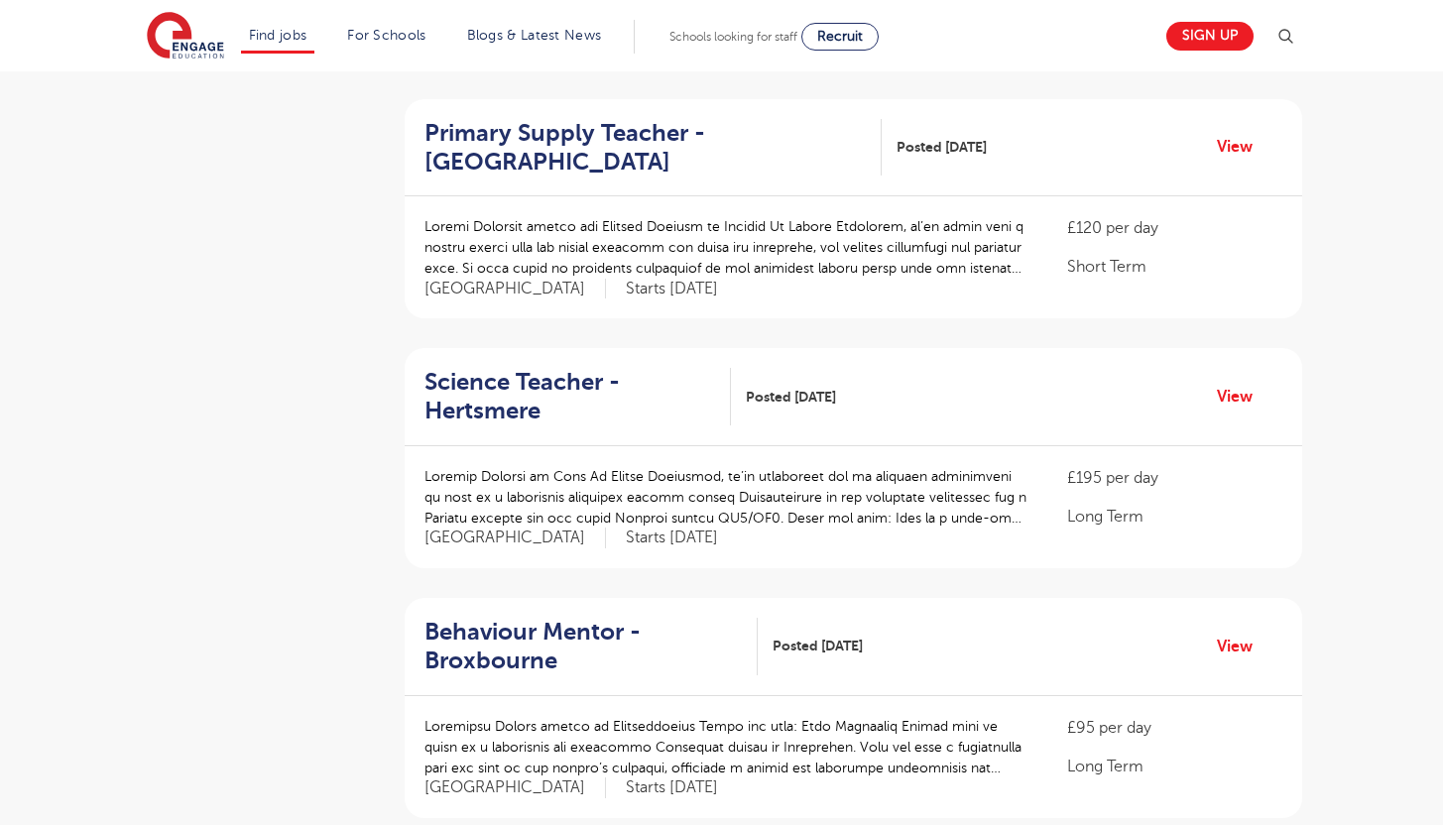
scroll to position [921, 0]
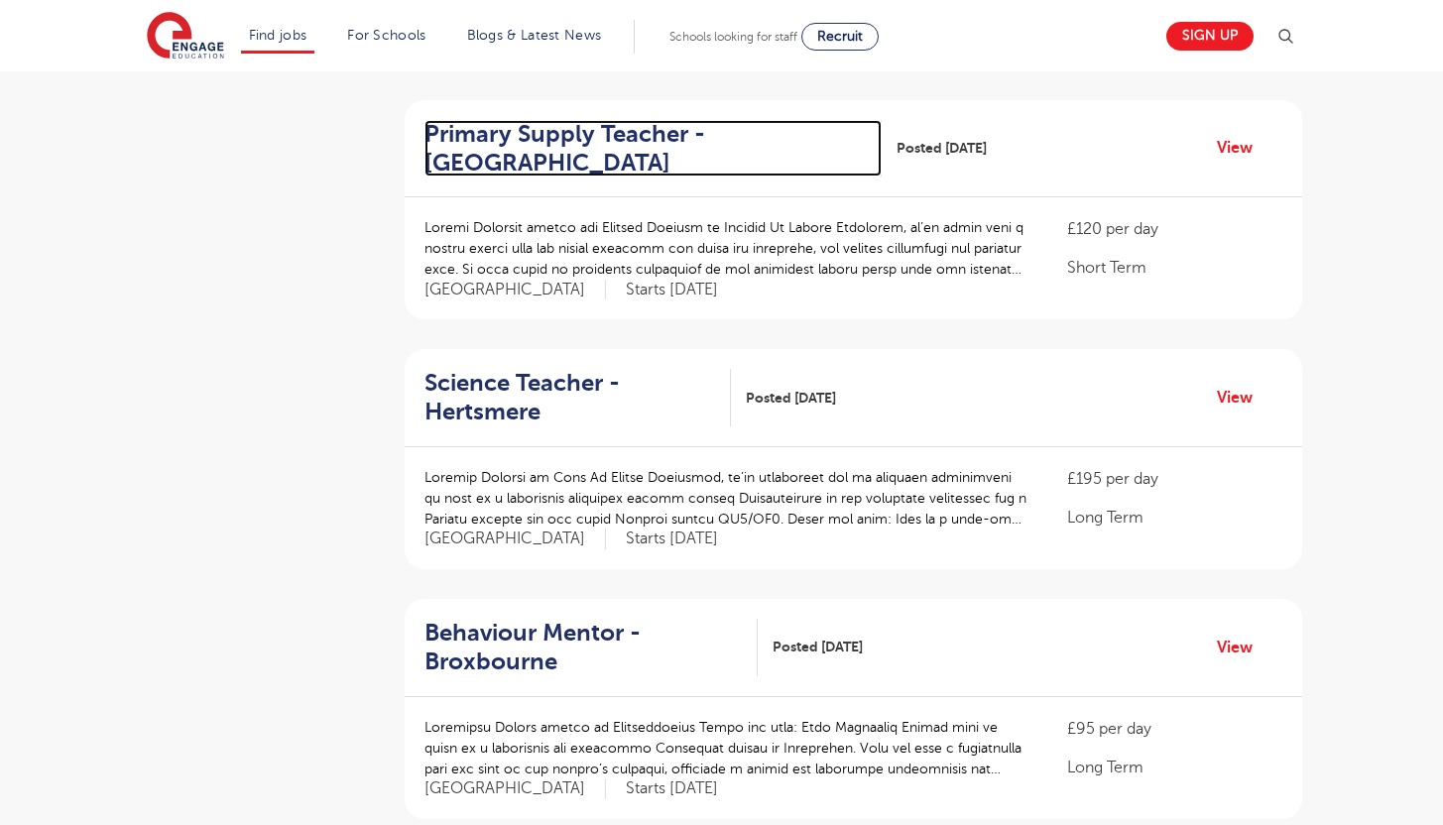
click at [548, 126] on h2 "Primary Supply Teacher - Watford" at bounding box center [645, 149] width 441 height 58
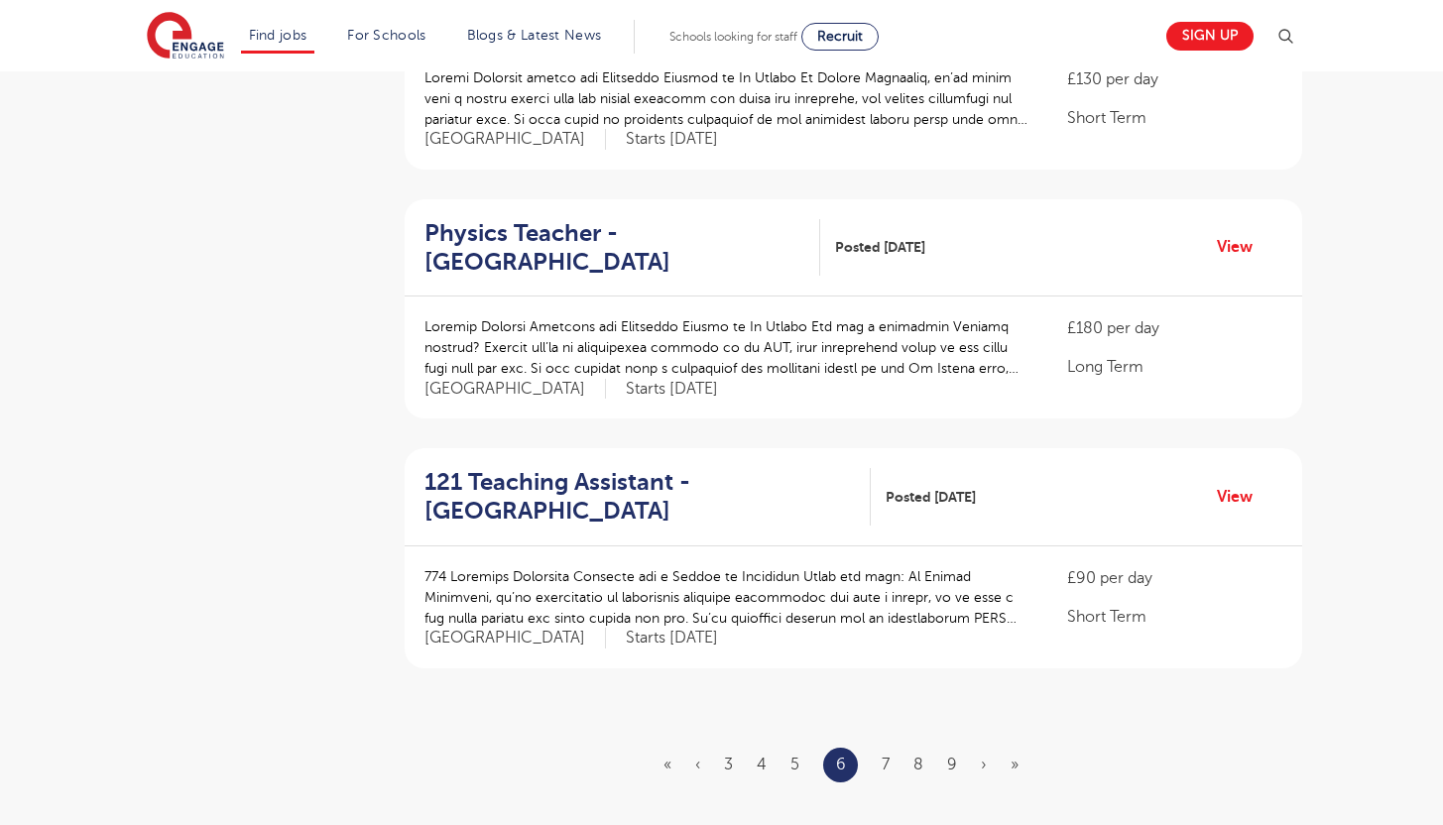
scroll to position [2106, 0]
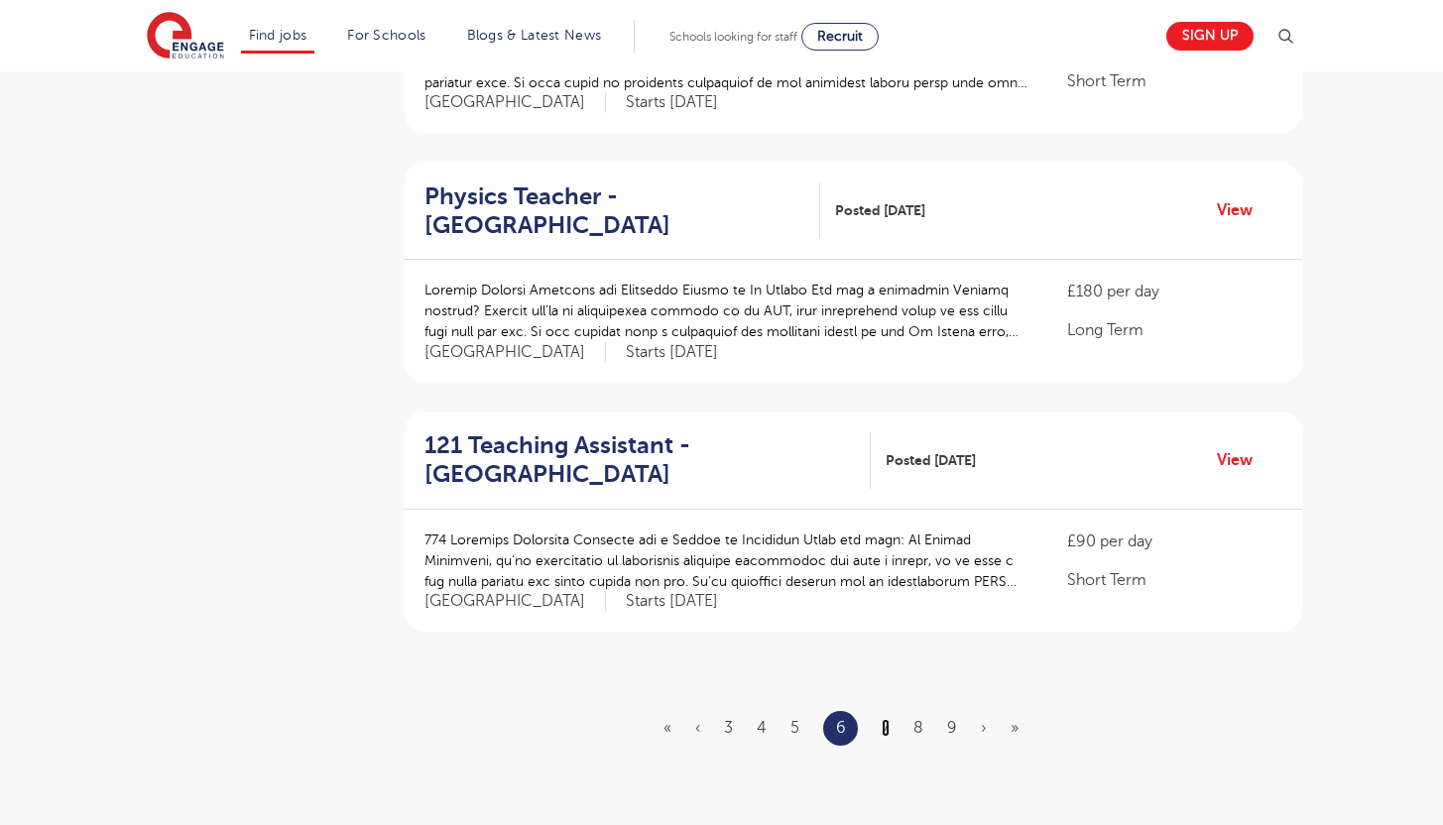
click at [887, 729] on link "7" at bounding box center [886, 728] width 8 height 18
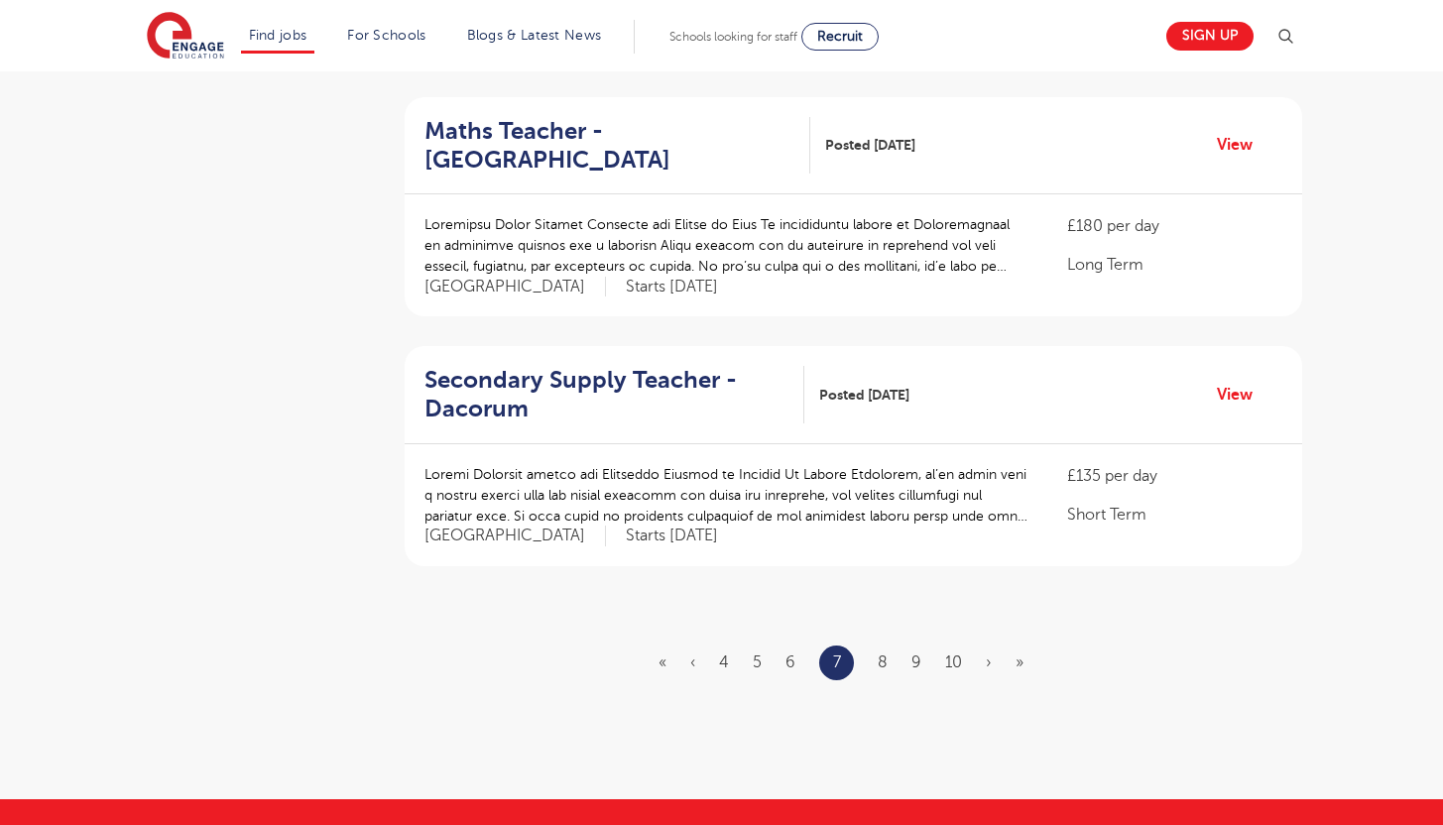
scroll to position [2191, 0]
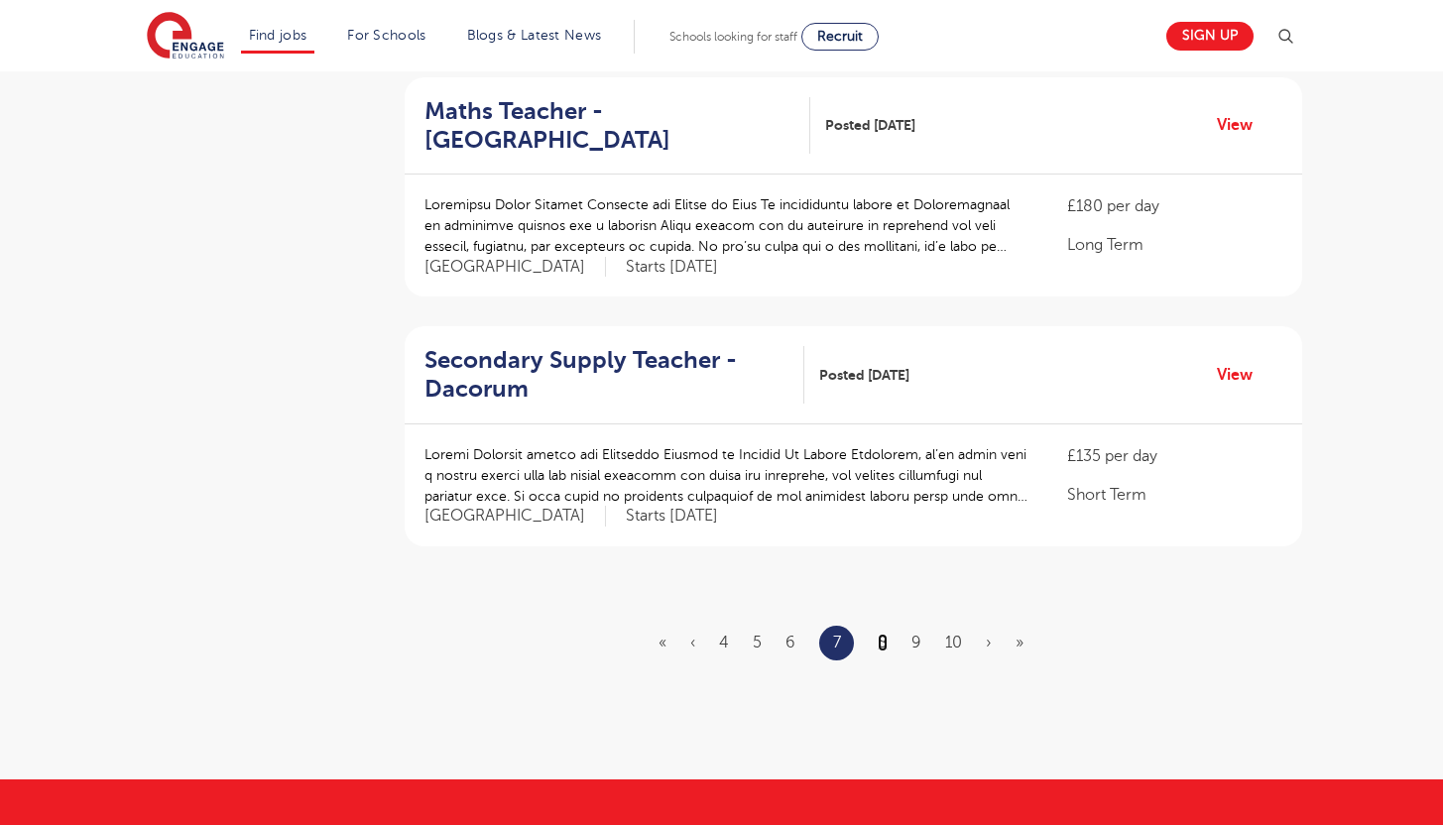
click at [882, 634] on link "8" at bounding box center [883, 643] width 10 height 18
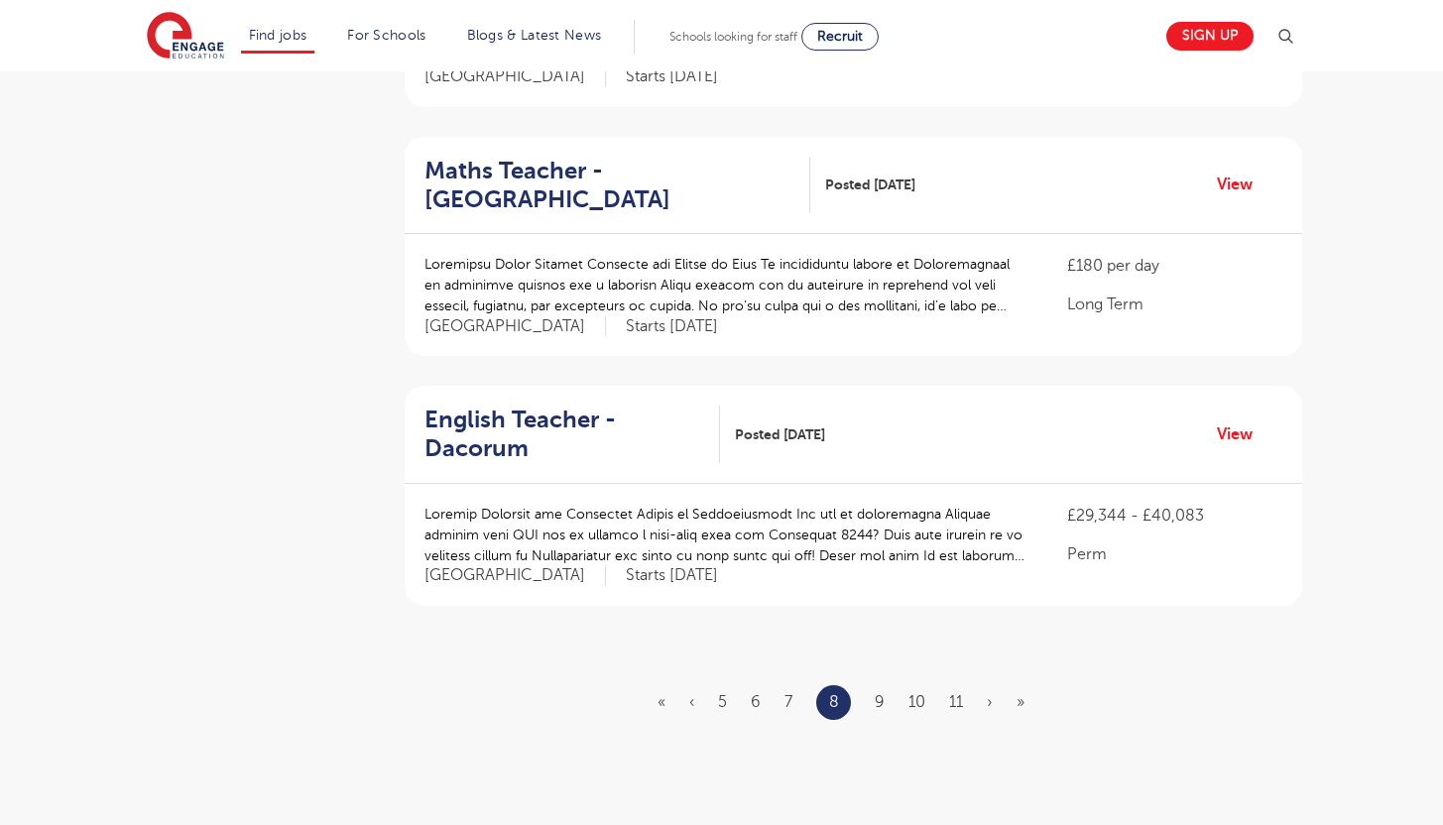
scroll to position [2136, 0]
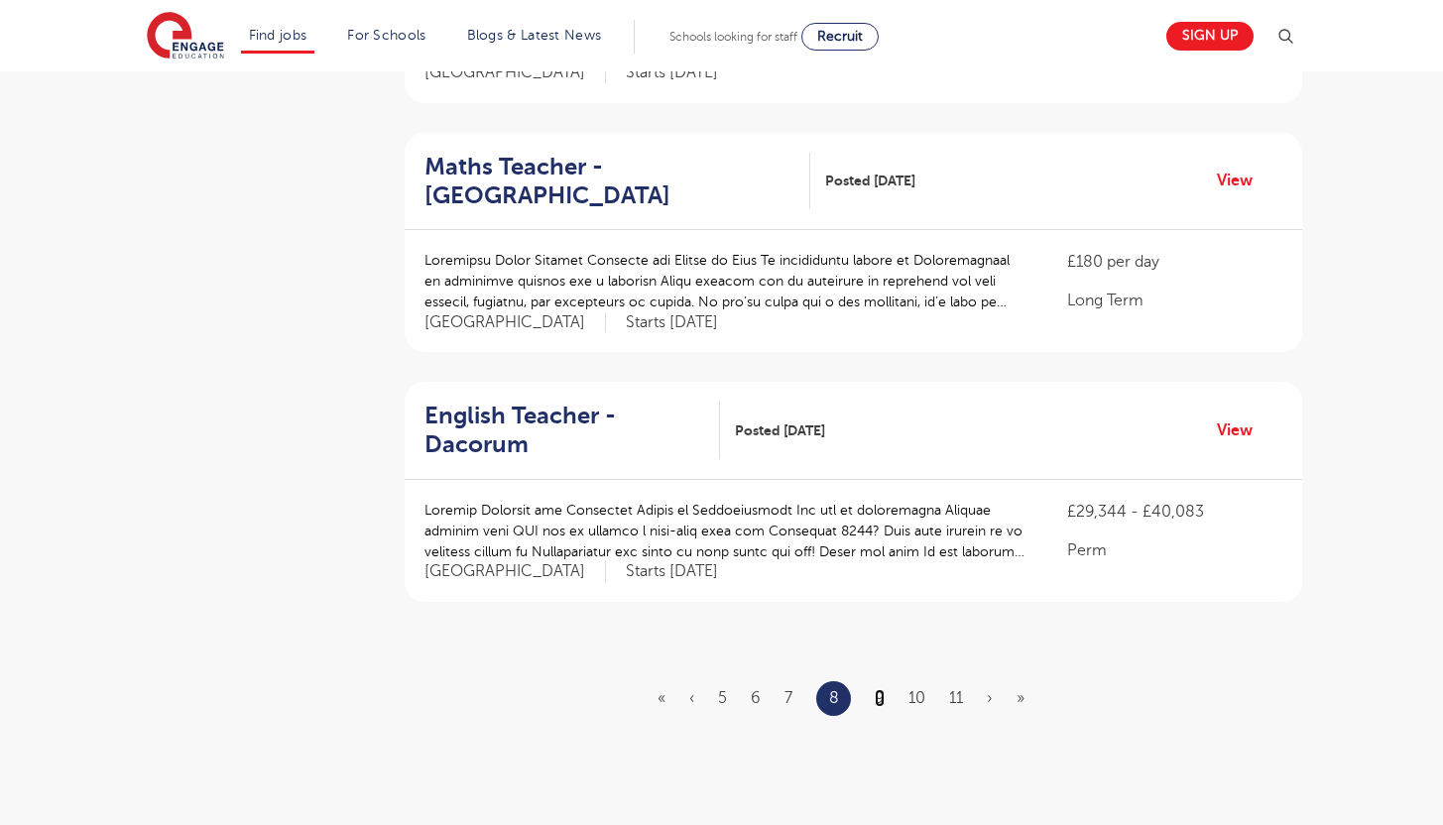
click at [880, 689] on link "9" at bounding box center [880, 698] width 10 height 18
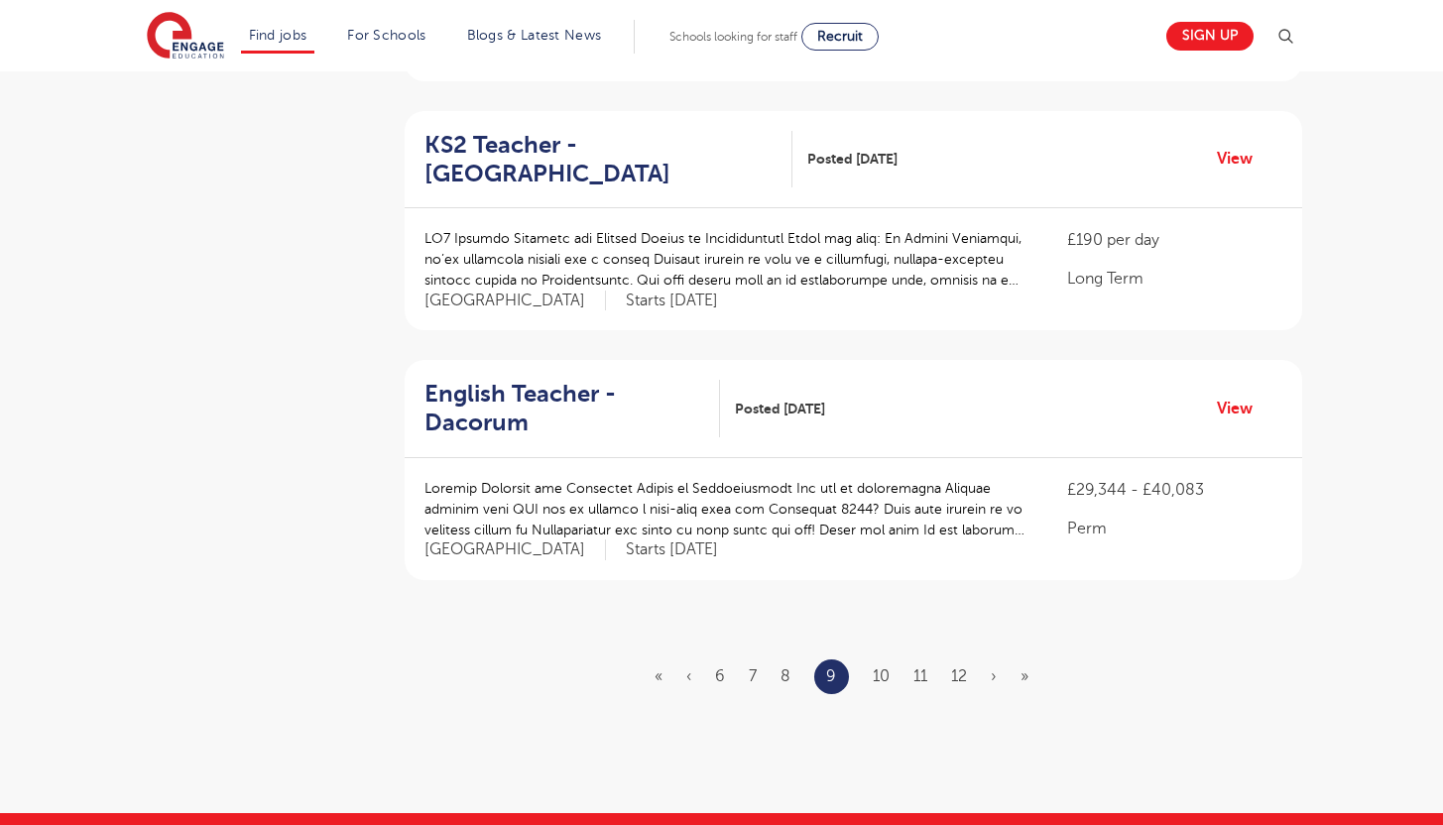
scroll to position [2373, 0]
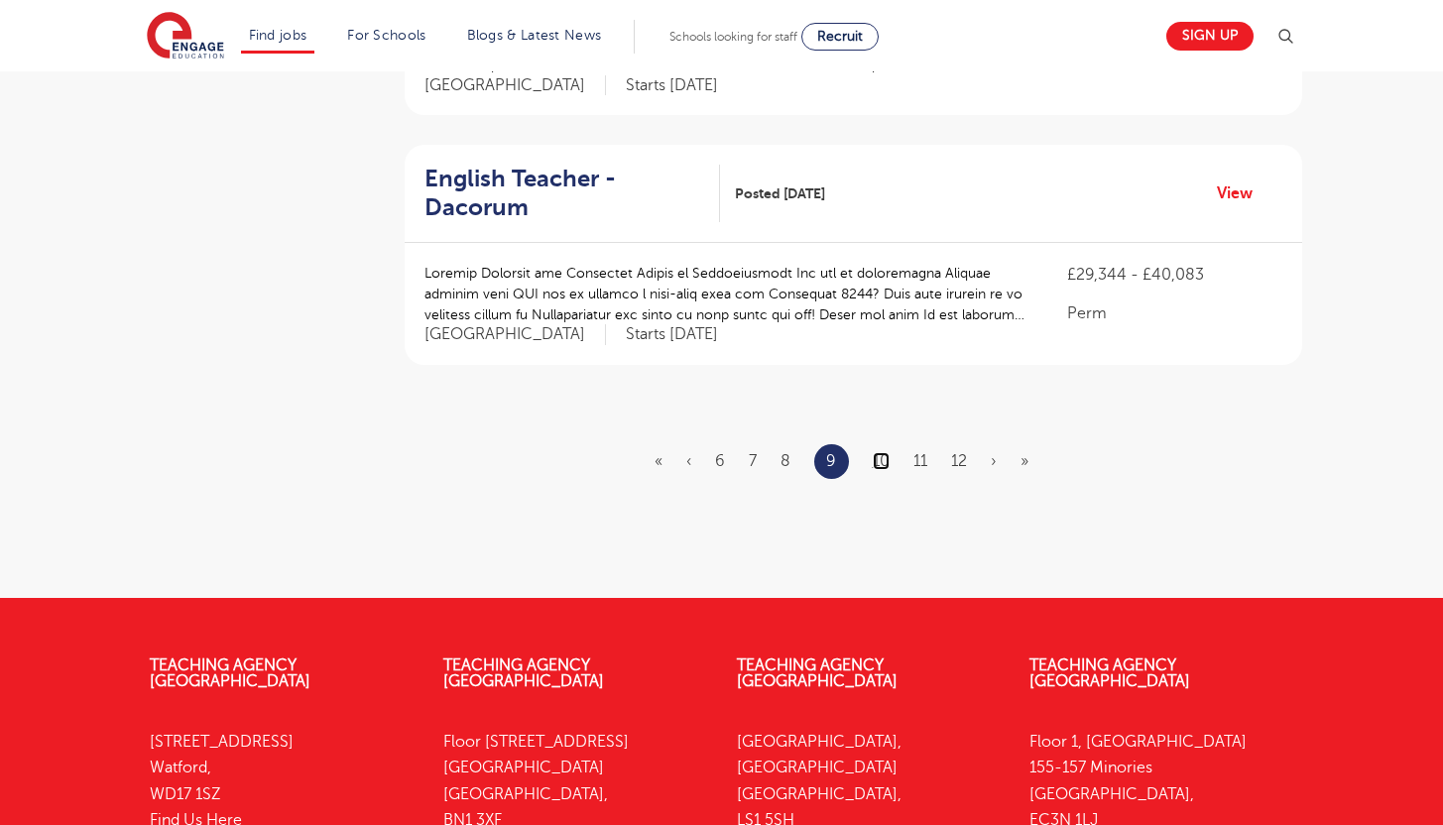
click at [878, 452] on link "10" at bounding box center [881, 461] width 17 height 18
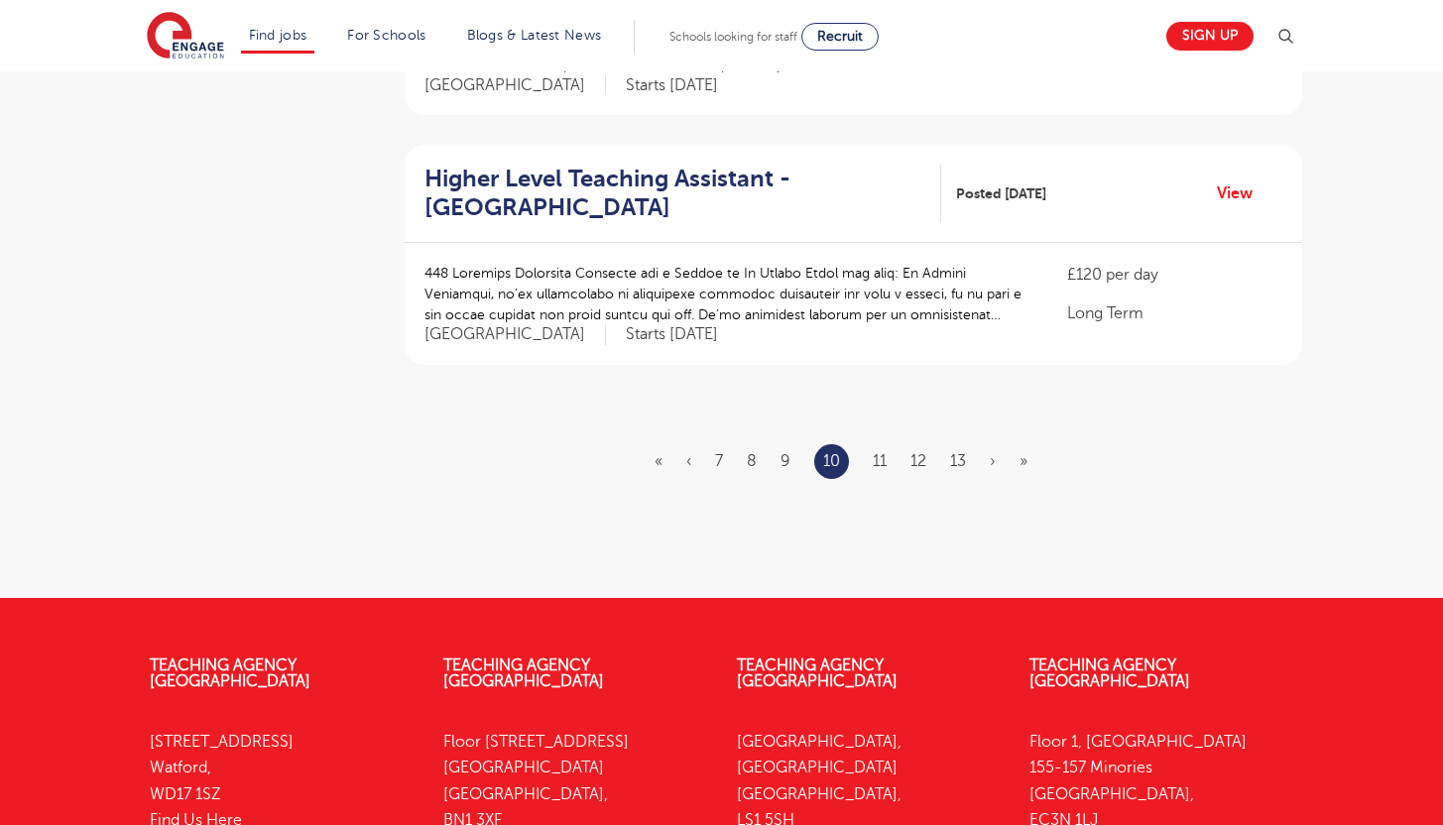
scroll to position [0, 0]
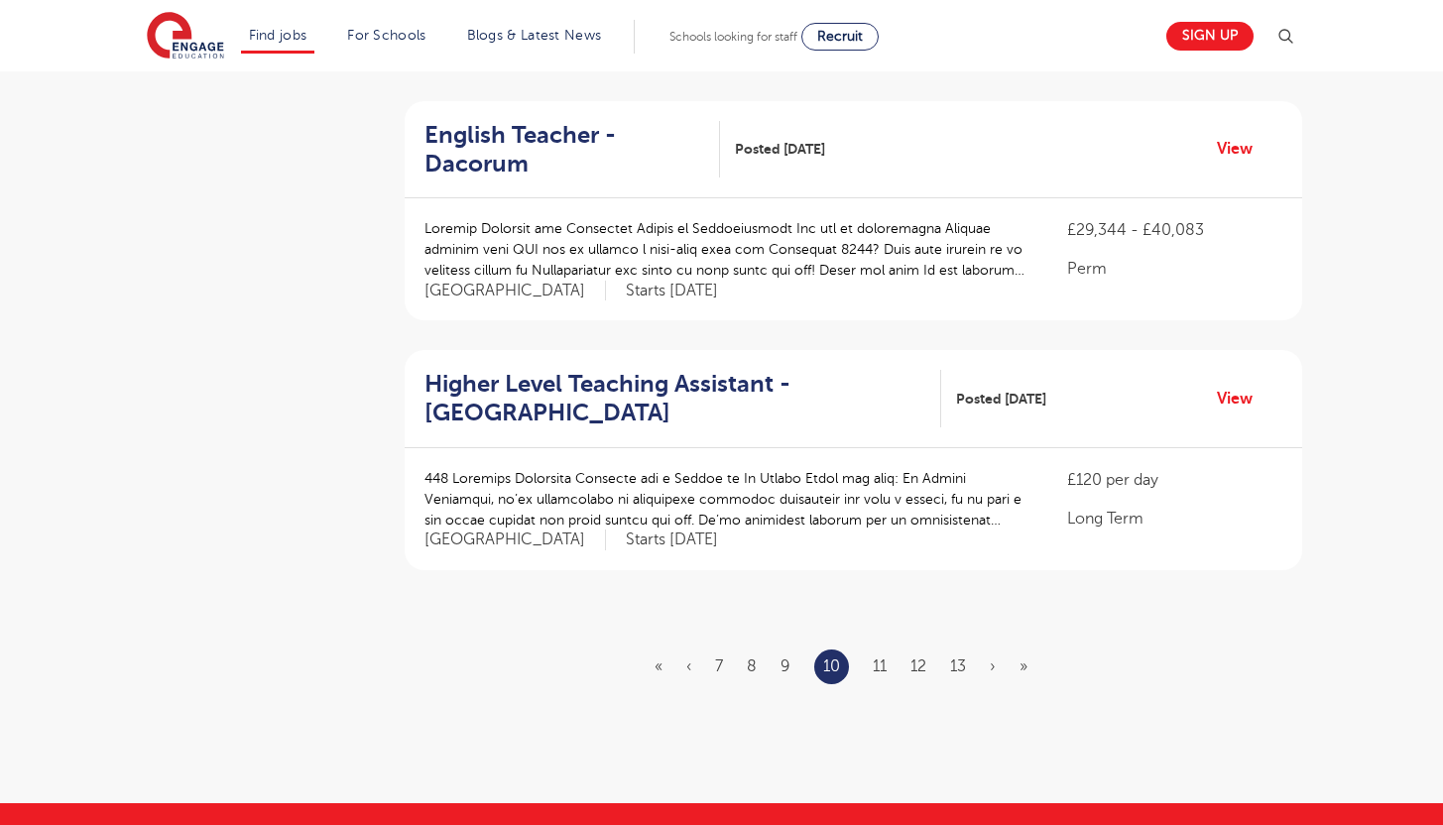
scroll to position [2214, 0]
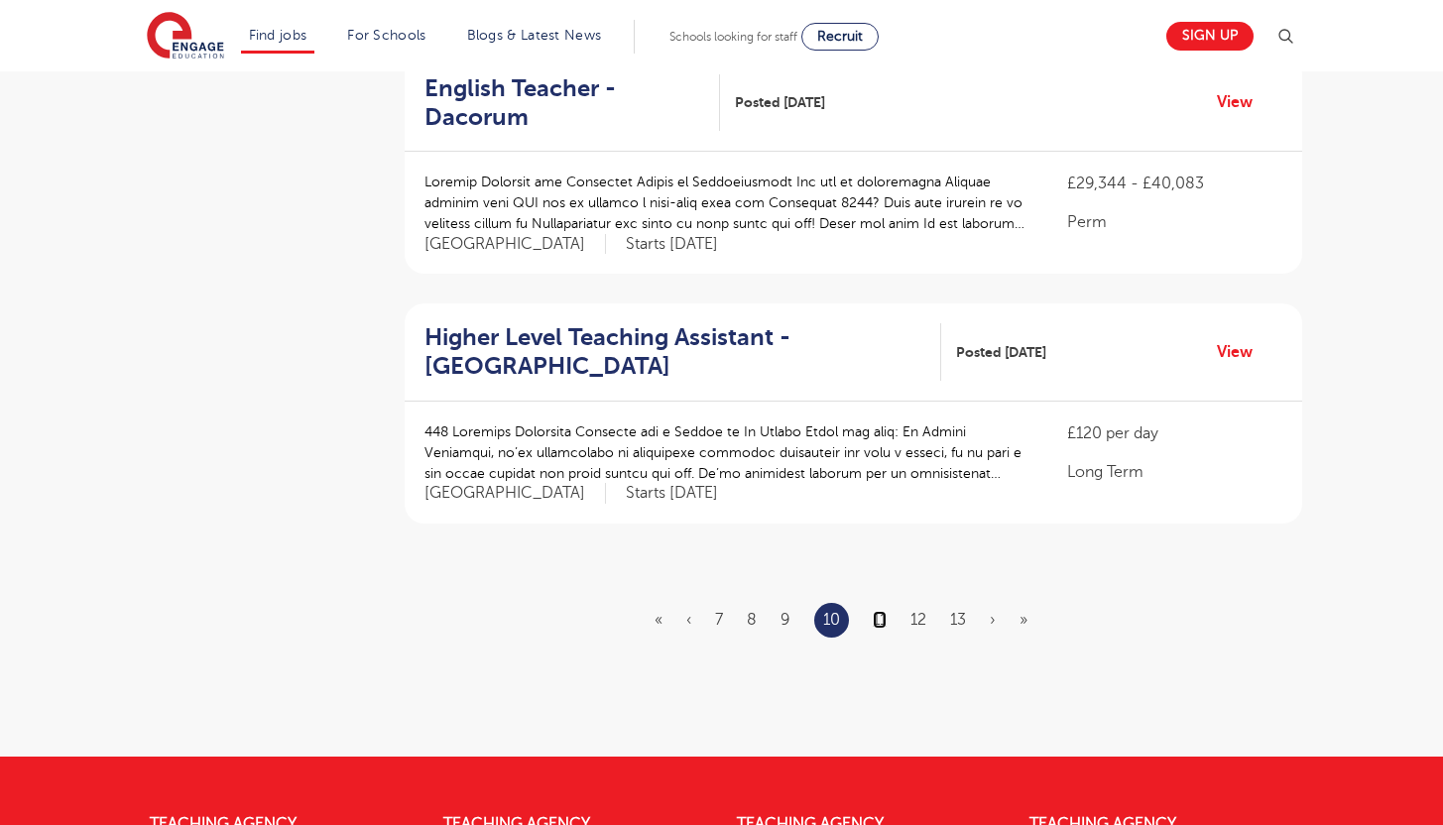
click at [882, 611] on link "11" at bounding box center [880, 620] width 14 height 18
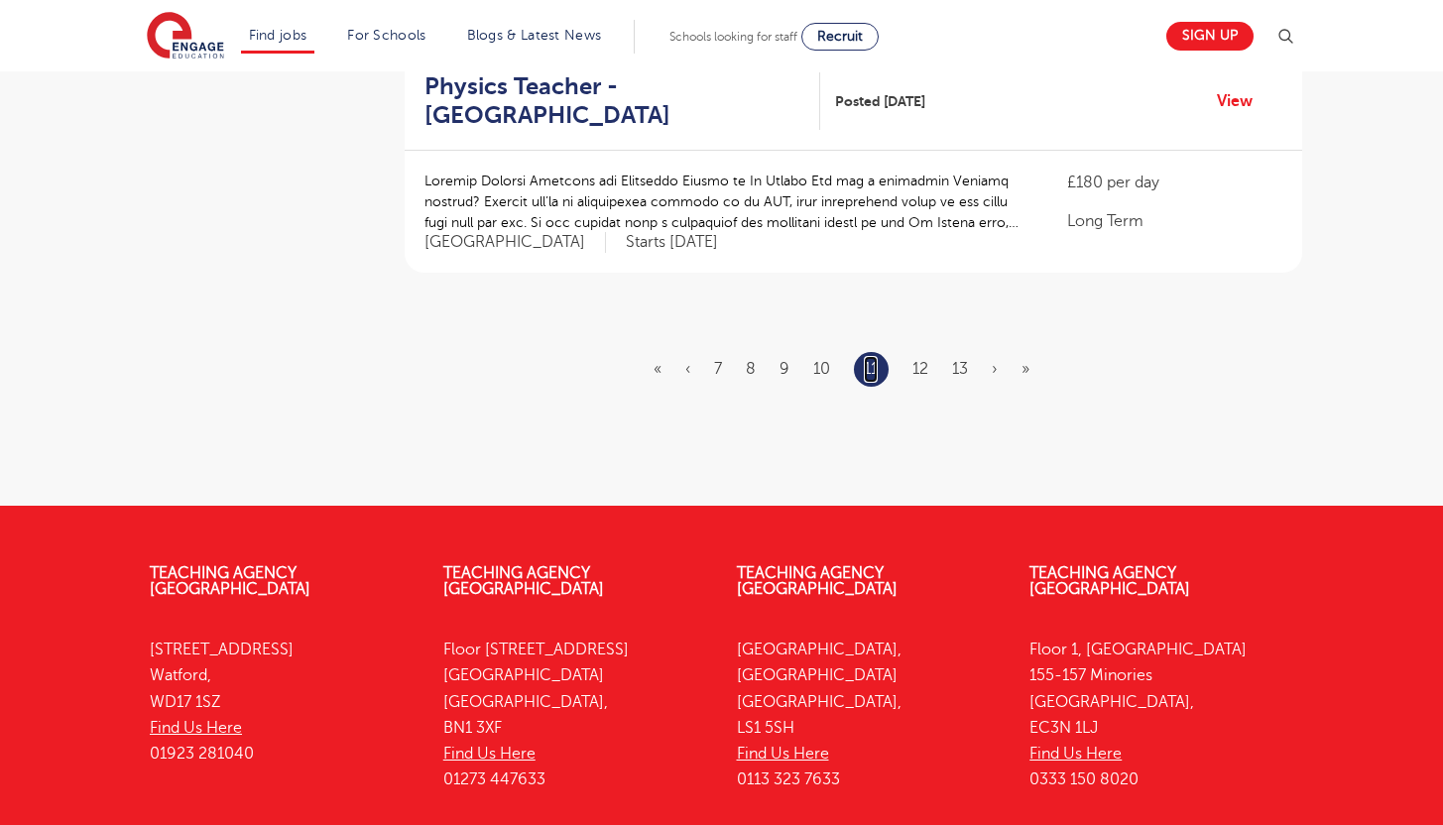
scroll to position [2493, 0]
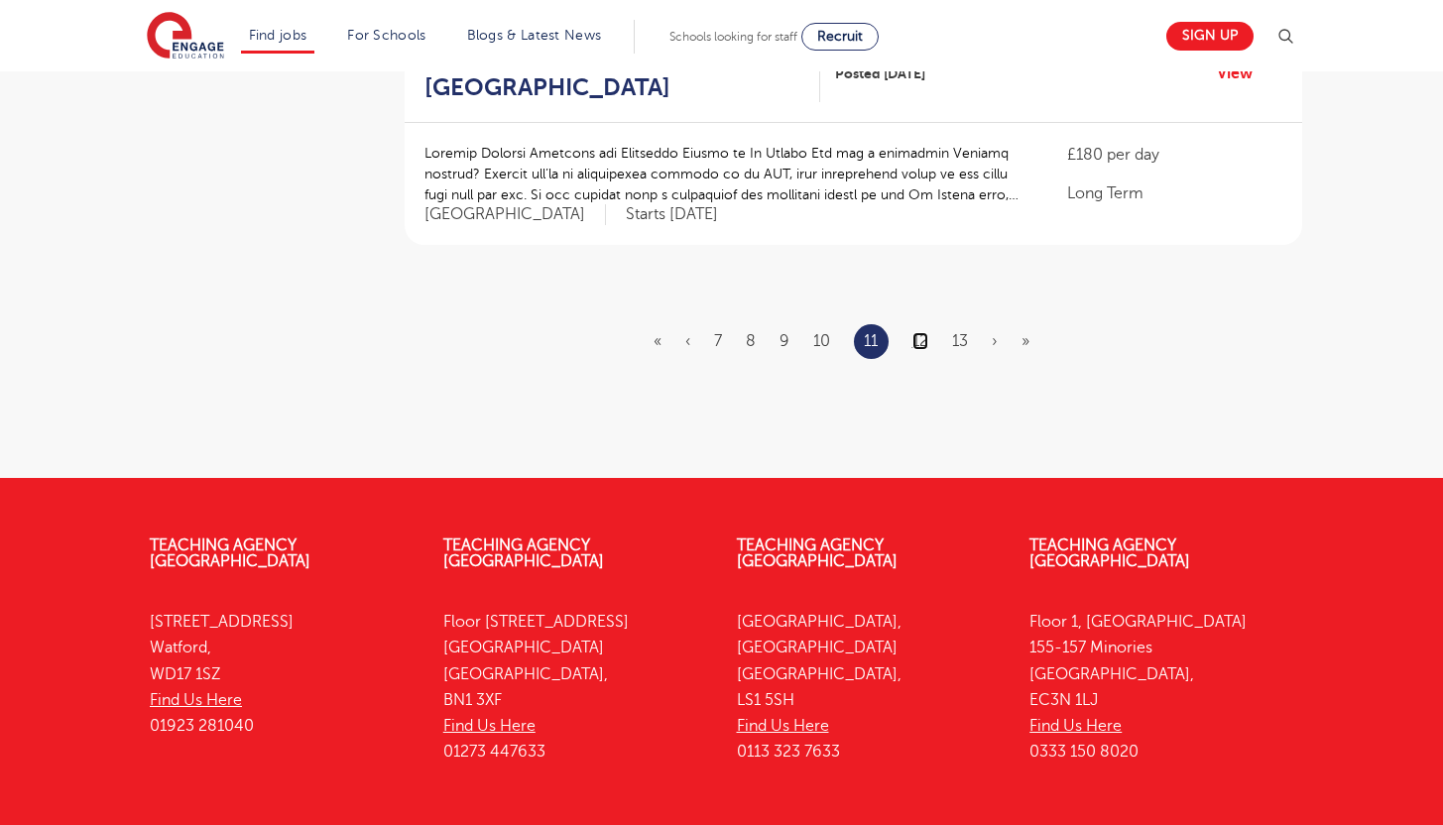
click at [928, 332] on link "12" at bounding box center [921, 341] width 16 height 18
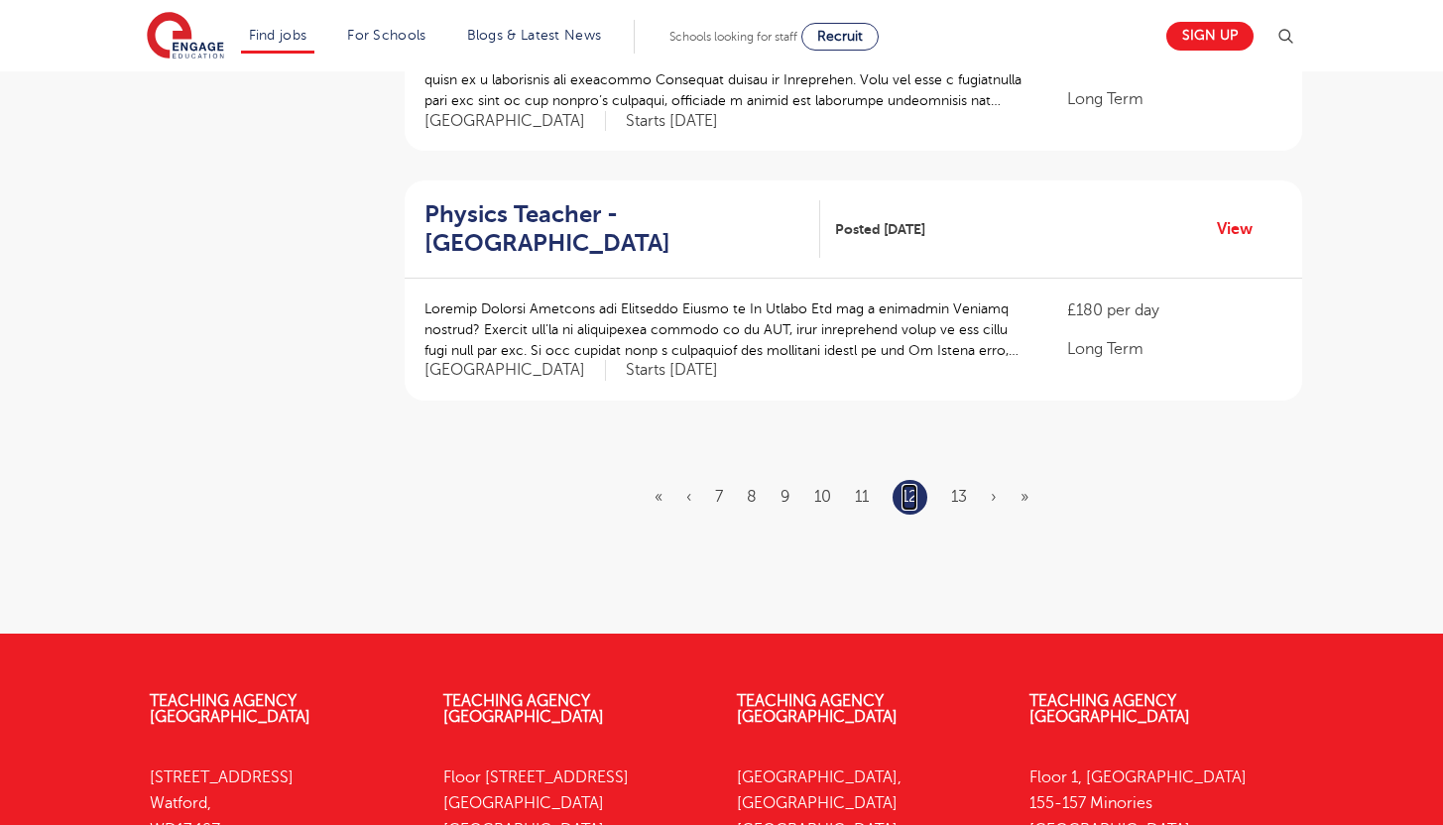
scroll to position [2354, 0]
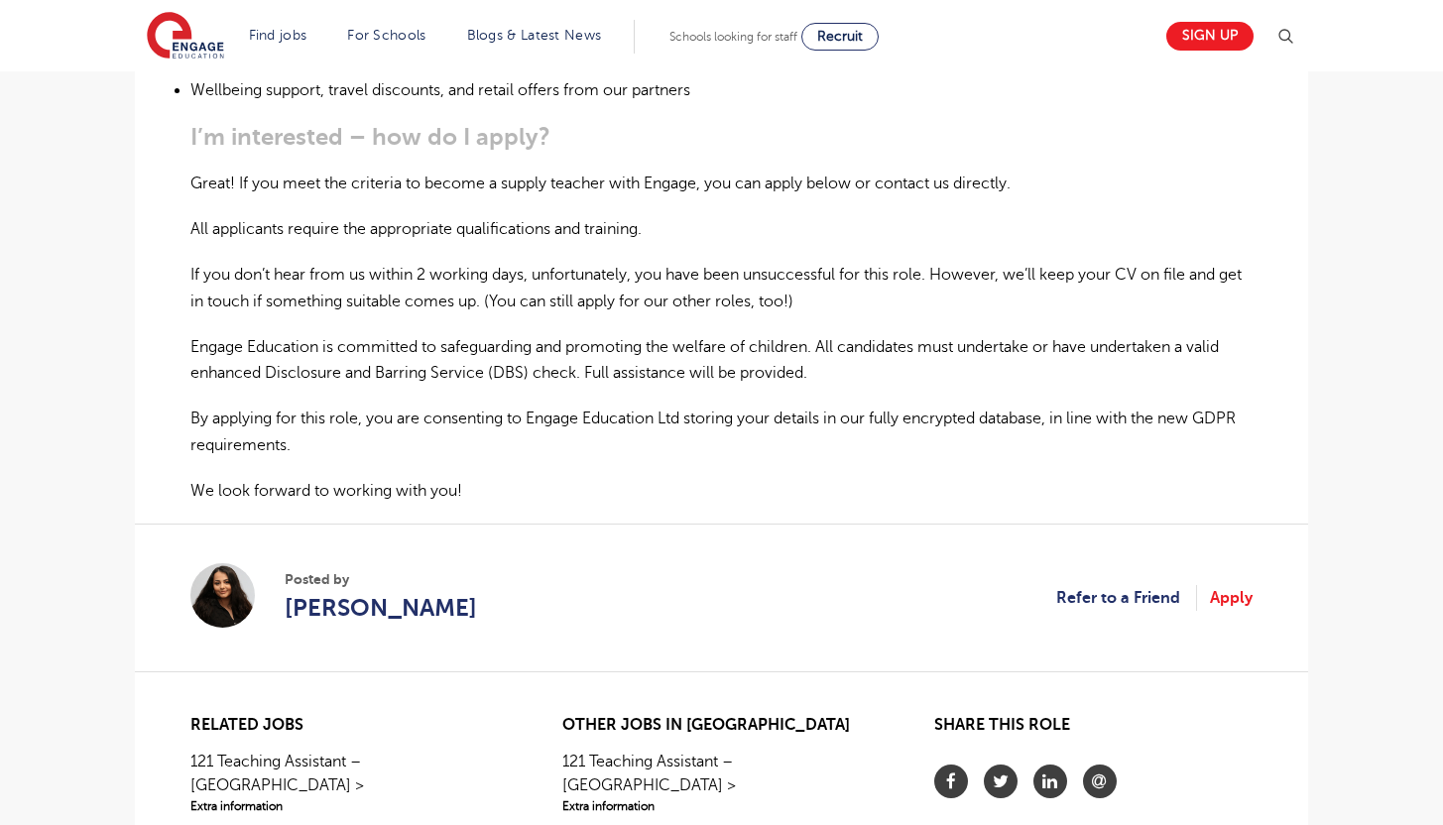
scroll to position [1267, 0]
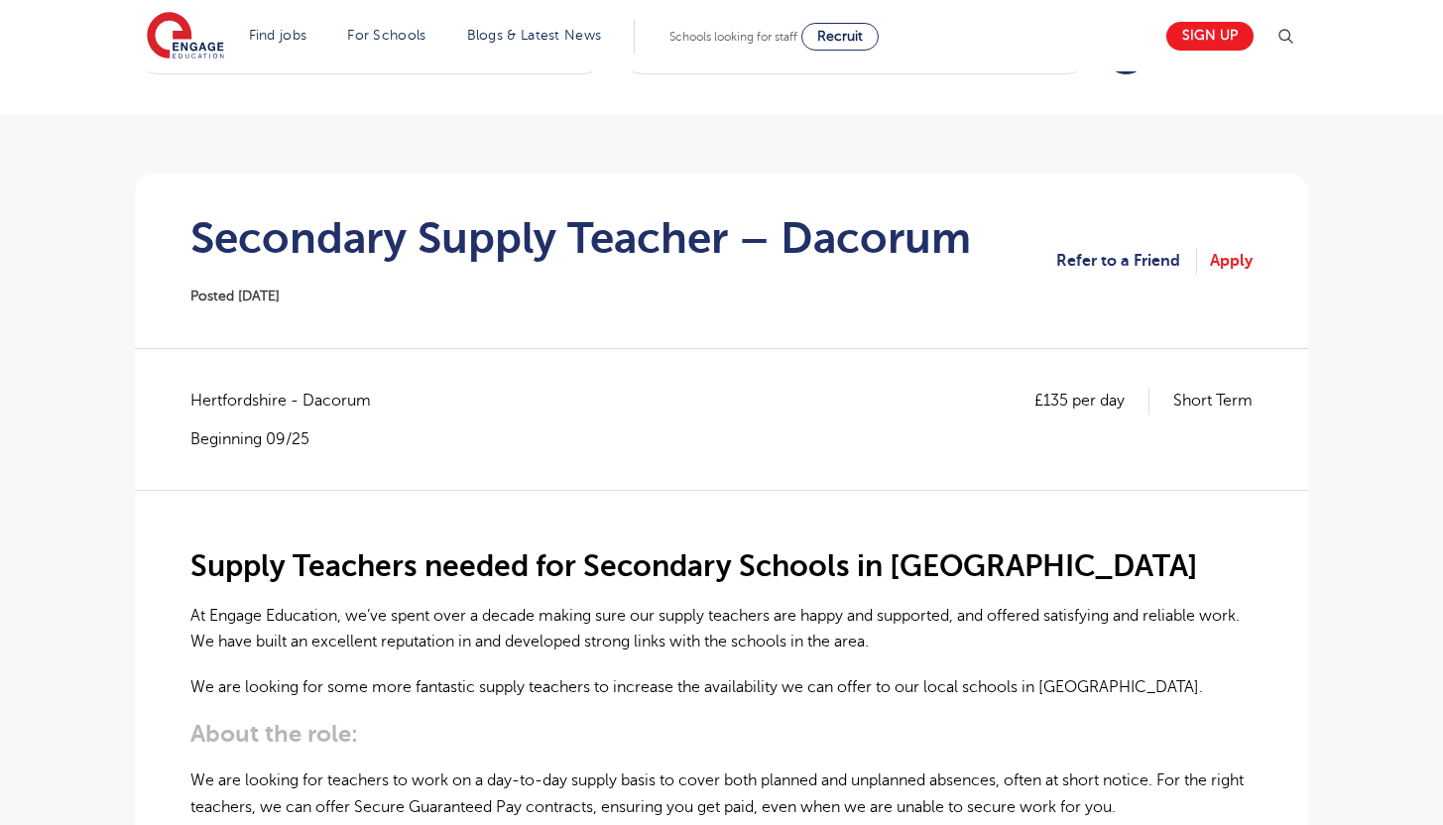
scroll to position [10, 0]
